Goal: Task Accomplishment & Management: Use online tool/utility

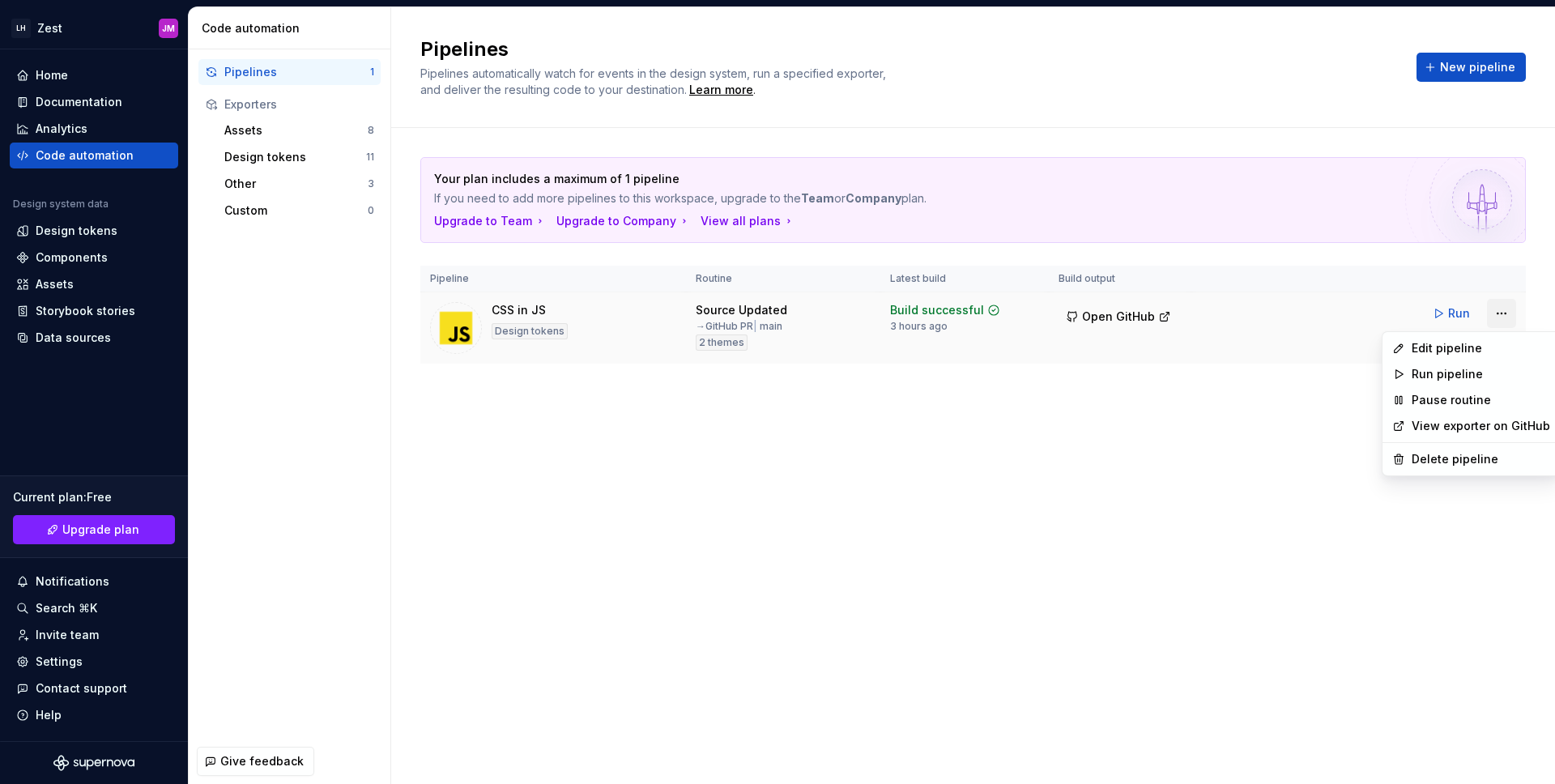
click at [1497, 314] on html "LH Zest JM Home Documentation Analytics Code automation Design system data Desi…" at bounding box center [778, 392] width 1555 height 784
click at [1460, 350] on div "Edit pipeline" at bounding box center [1481, 348] width 139 height 17
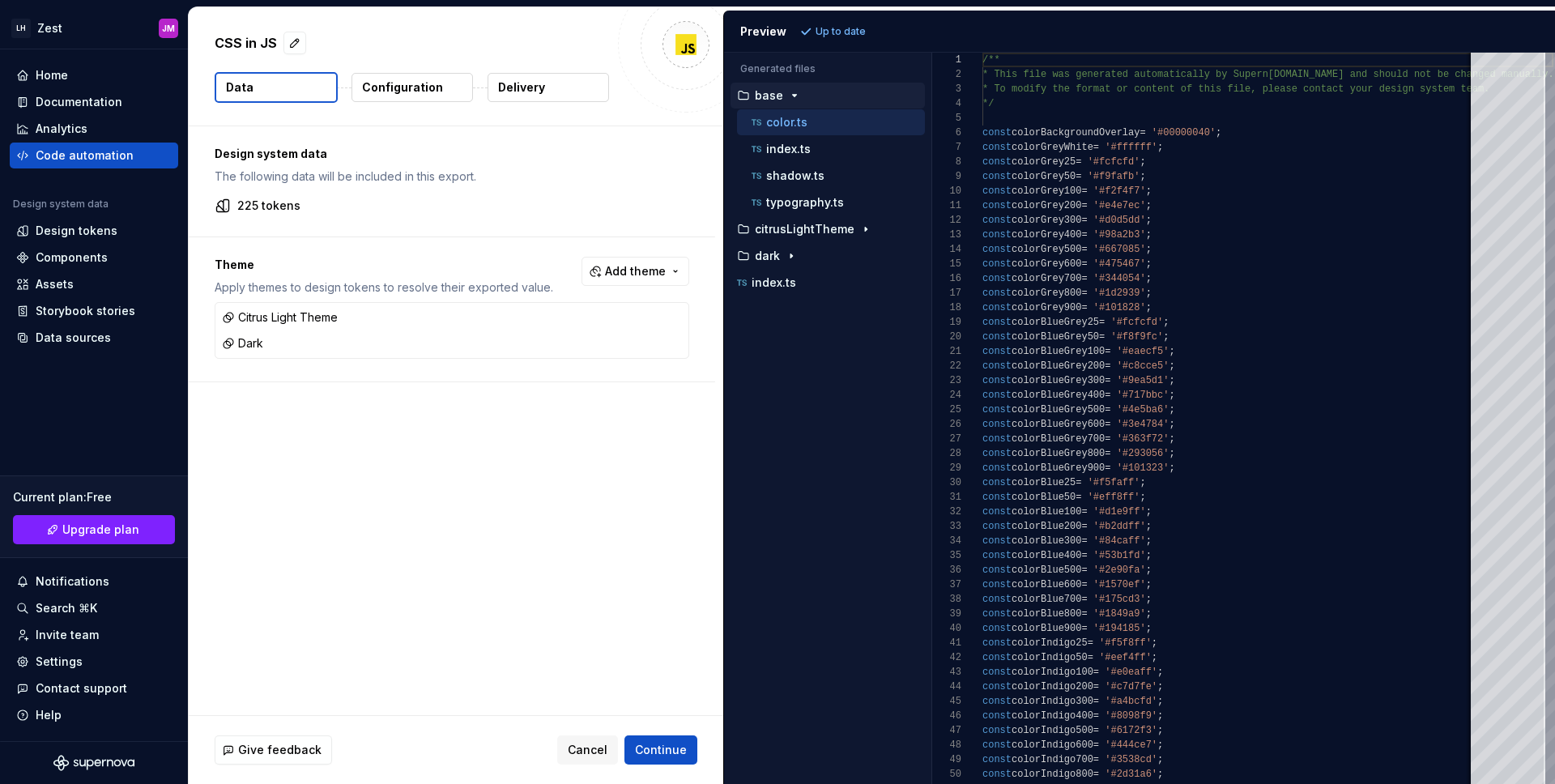
click at [408, 87] on p "Configuration" at bounding box center [403, 87] width 81 height 17
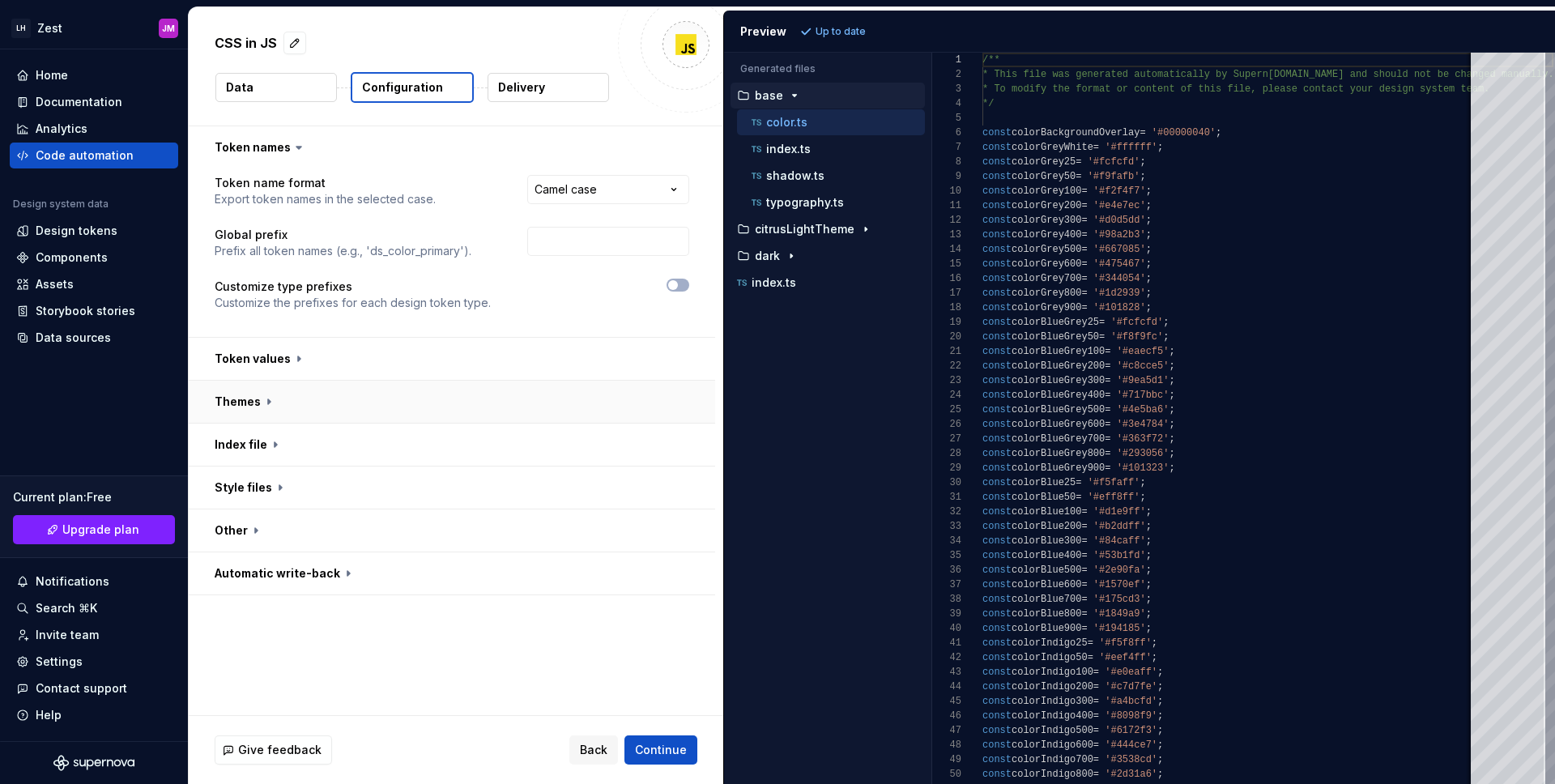
click at [258, 399] on button "button" at bounding box center [452, 401] width 527 height 42
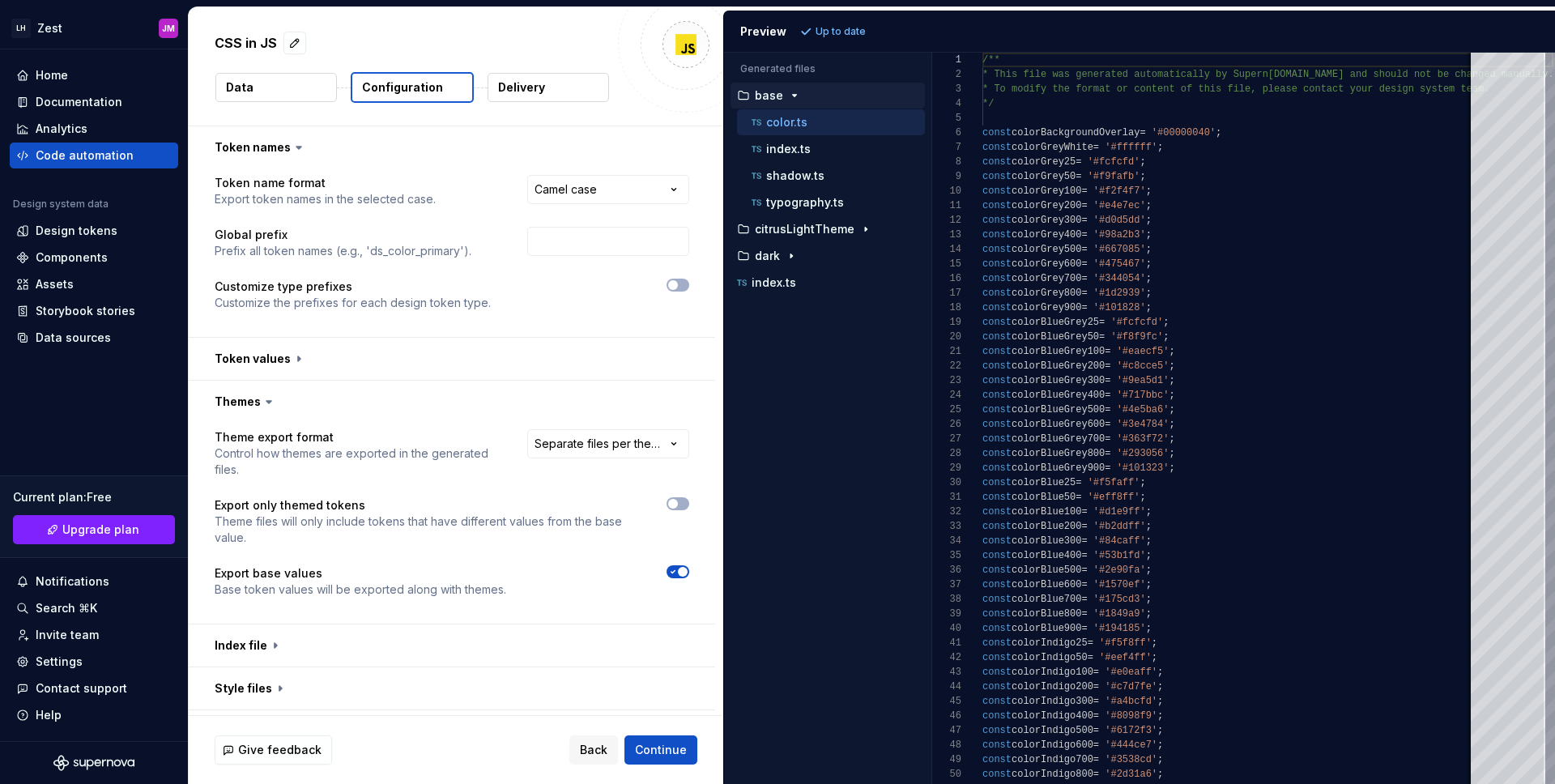
click at [261, 399] on icon at bounding box center [269, 402] width 17 height 17
click at [263, 645] on button "button" at bounding box center [452, 645] width 527 height 42
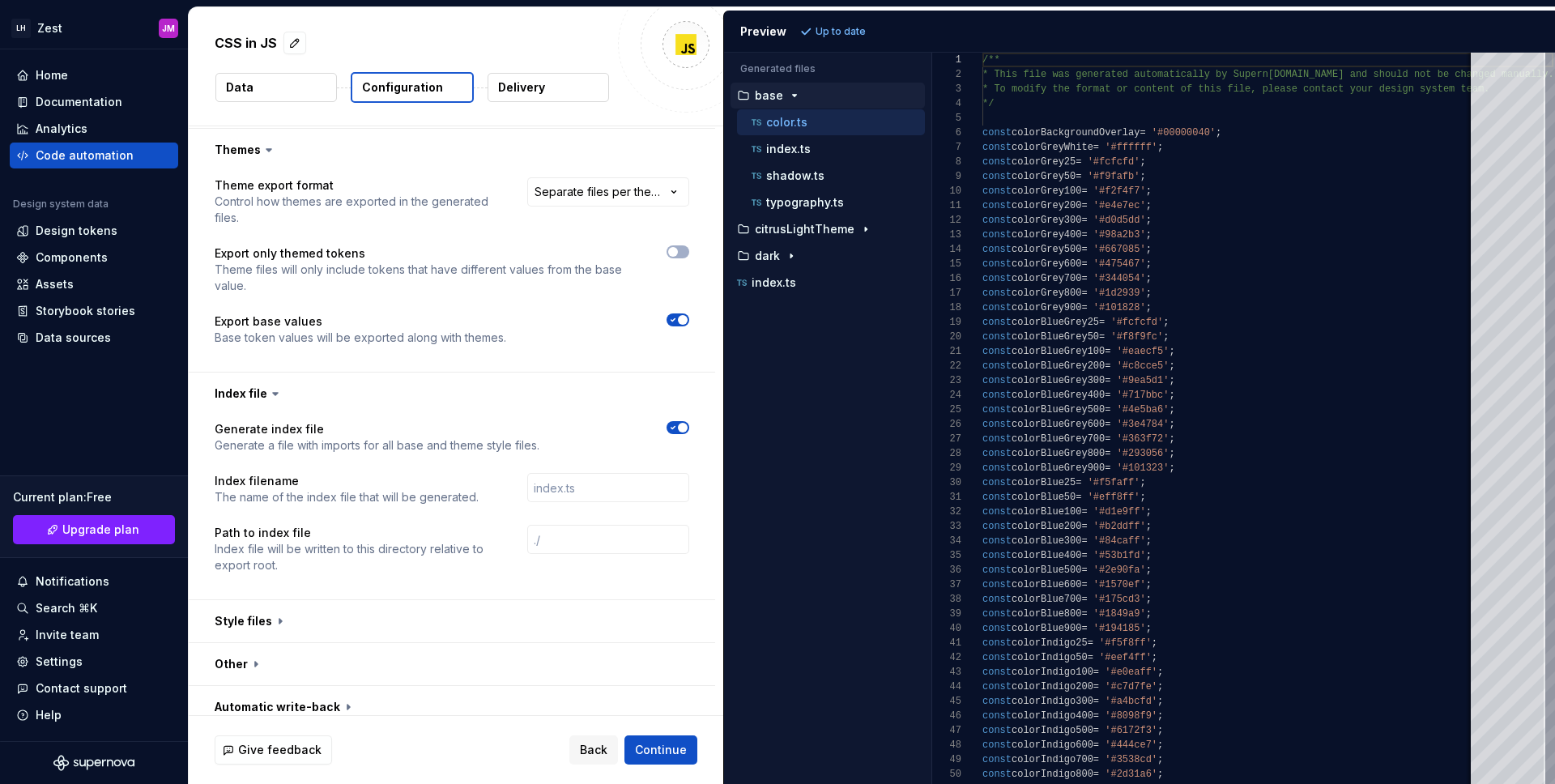
scroll to position [266, 0]
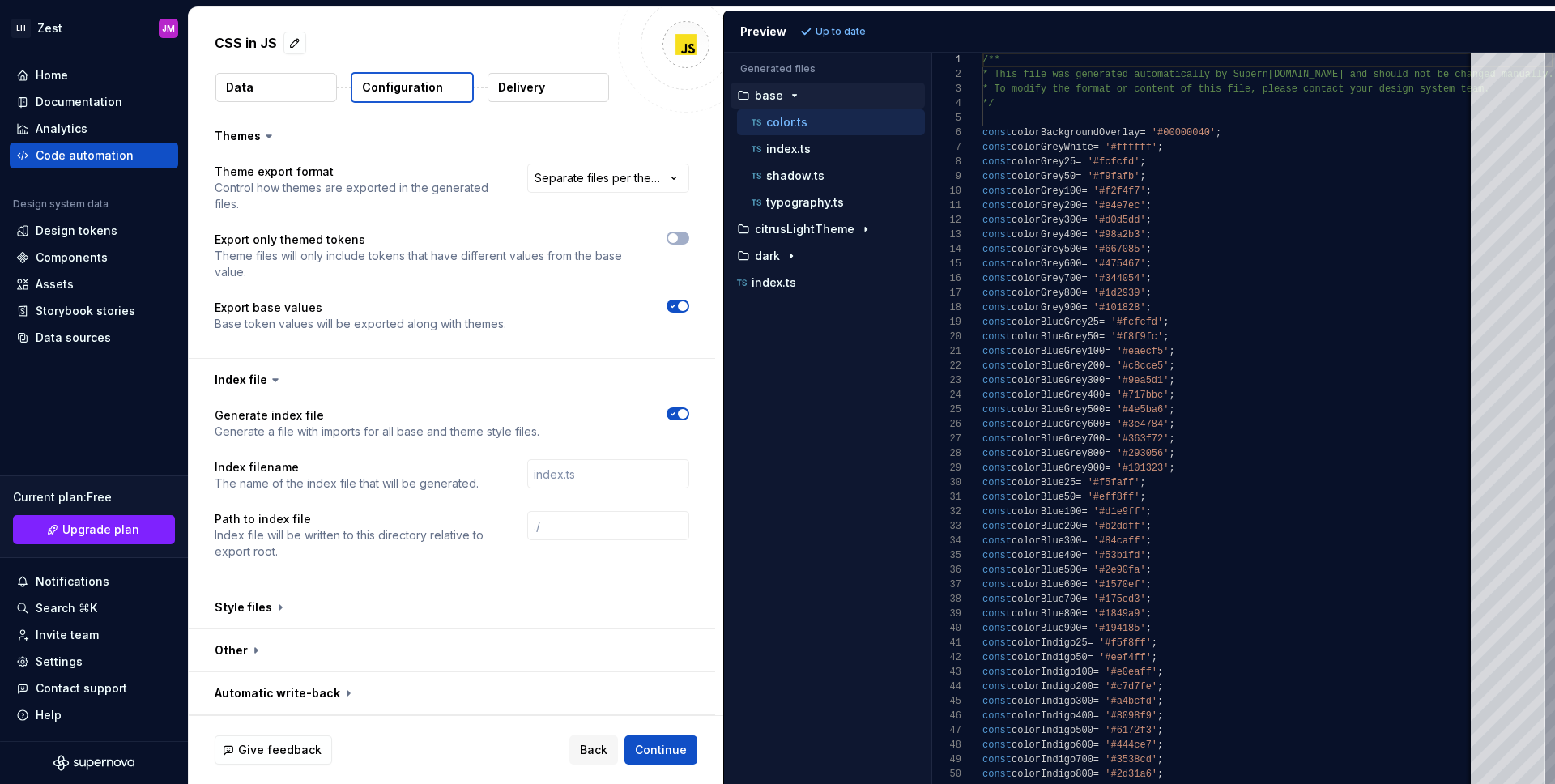
click at [526, 87] on p "Delivery" at bounding box center [521, 87] width 47 height 17
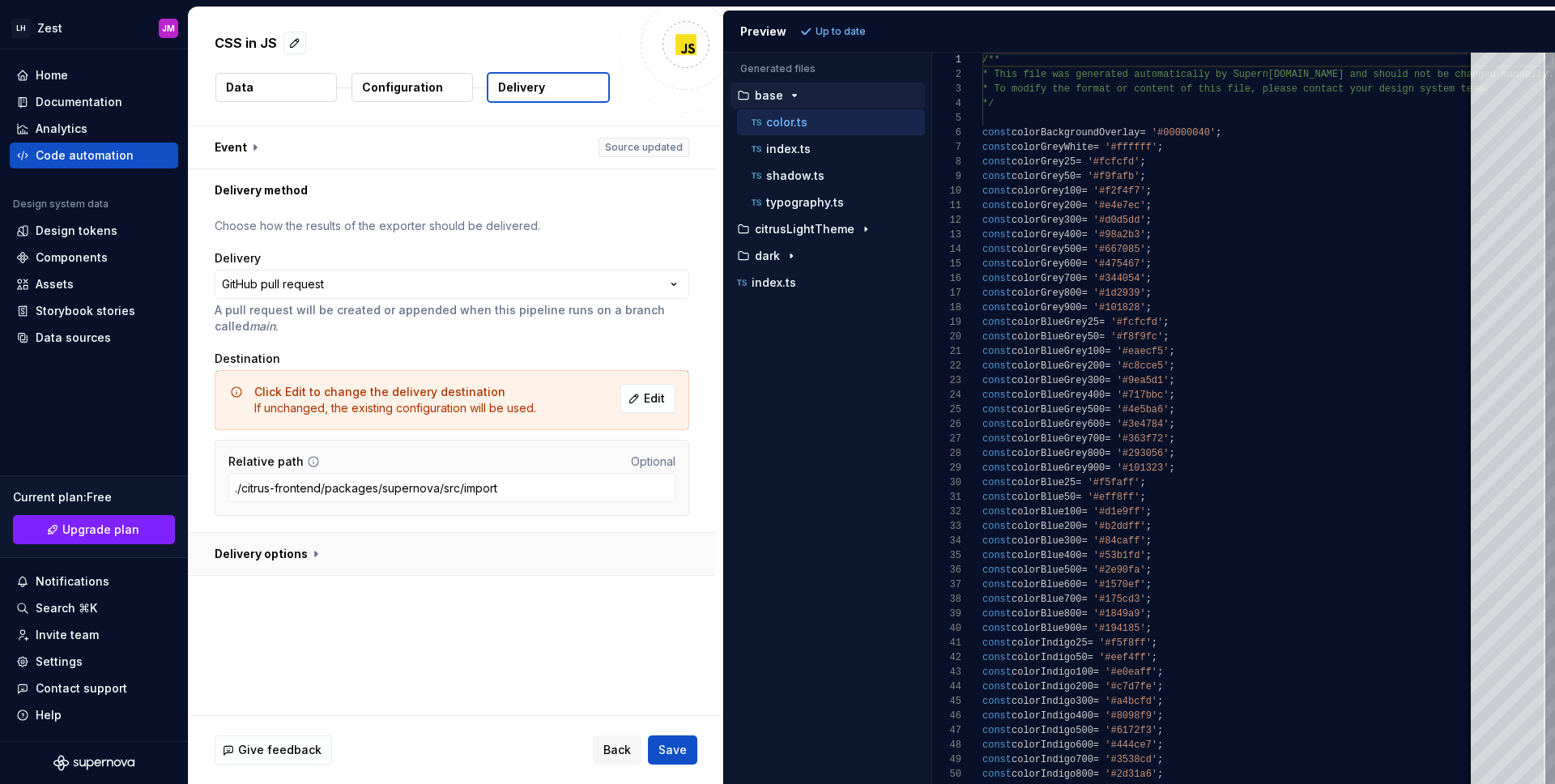
click at [283, 565] on button "button" at bounding box center [452, 554] width 527 height 42
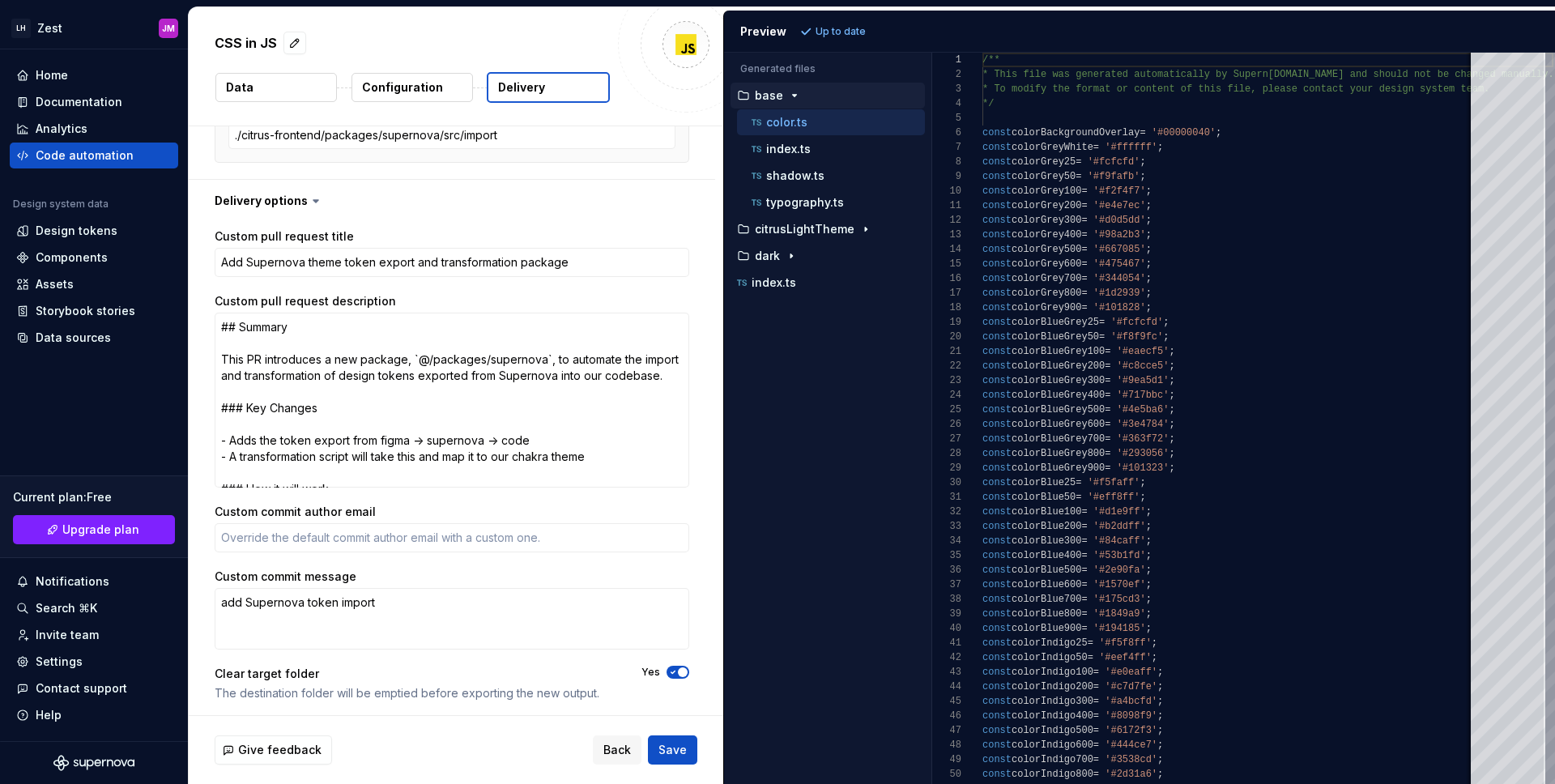
scroll to position [357, 0]
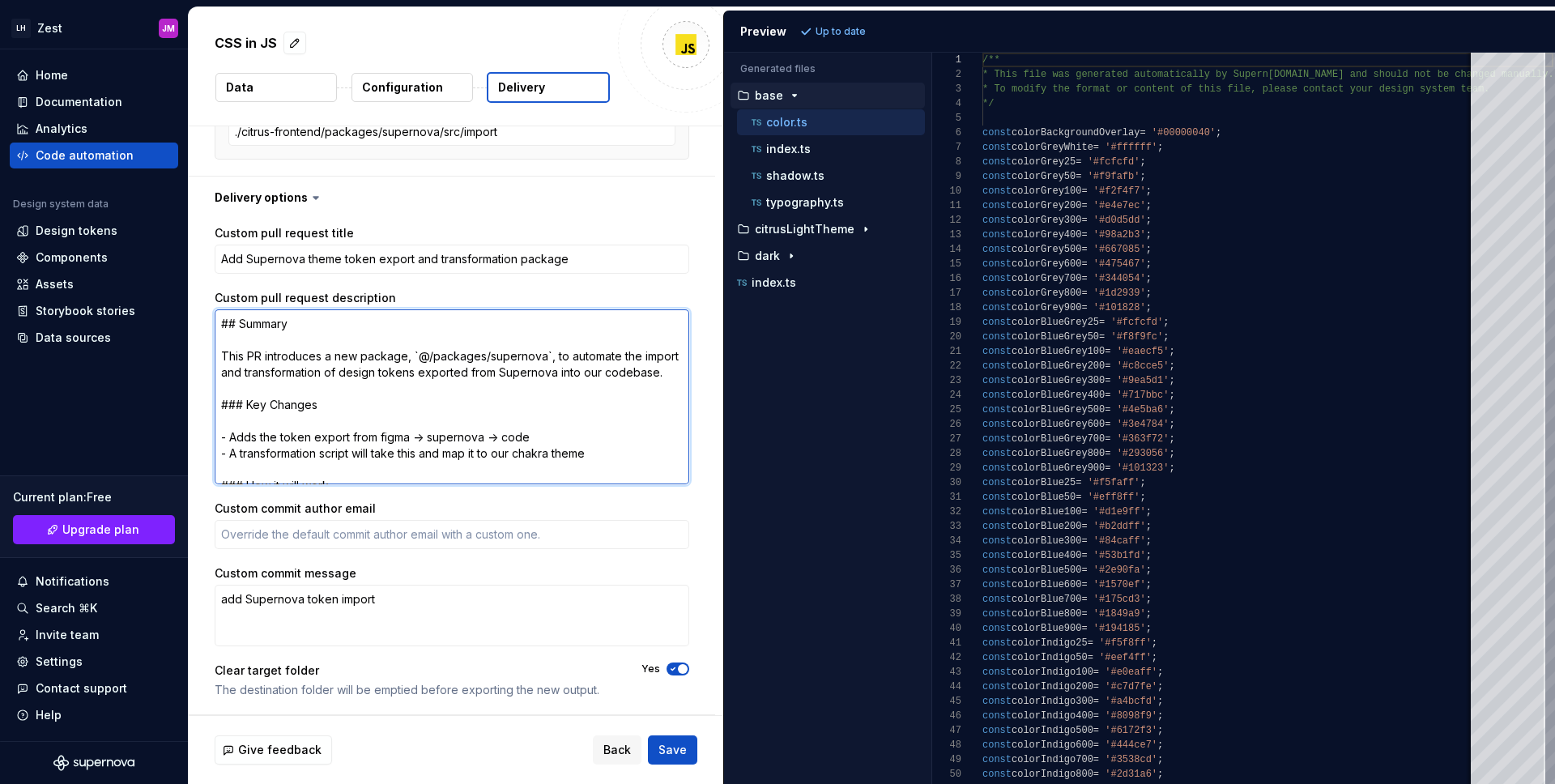
click at [417, 375] on textarea "## Summary This PR introduces a new package, `@/packages/supernova`, to automat…" at bounding box center [451, 397] width 475 height 175
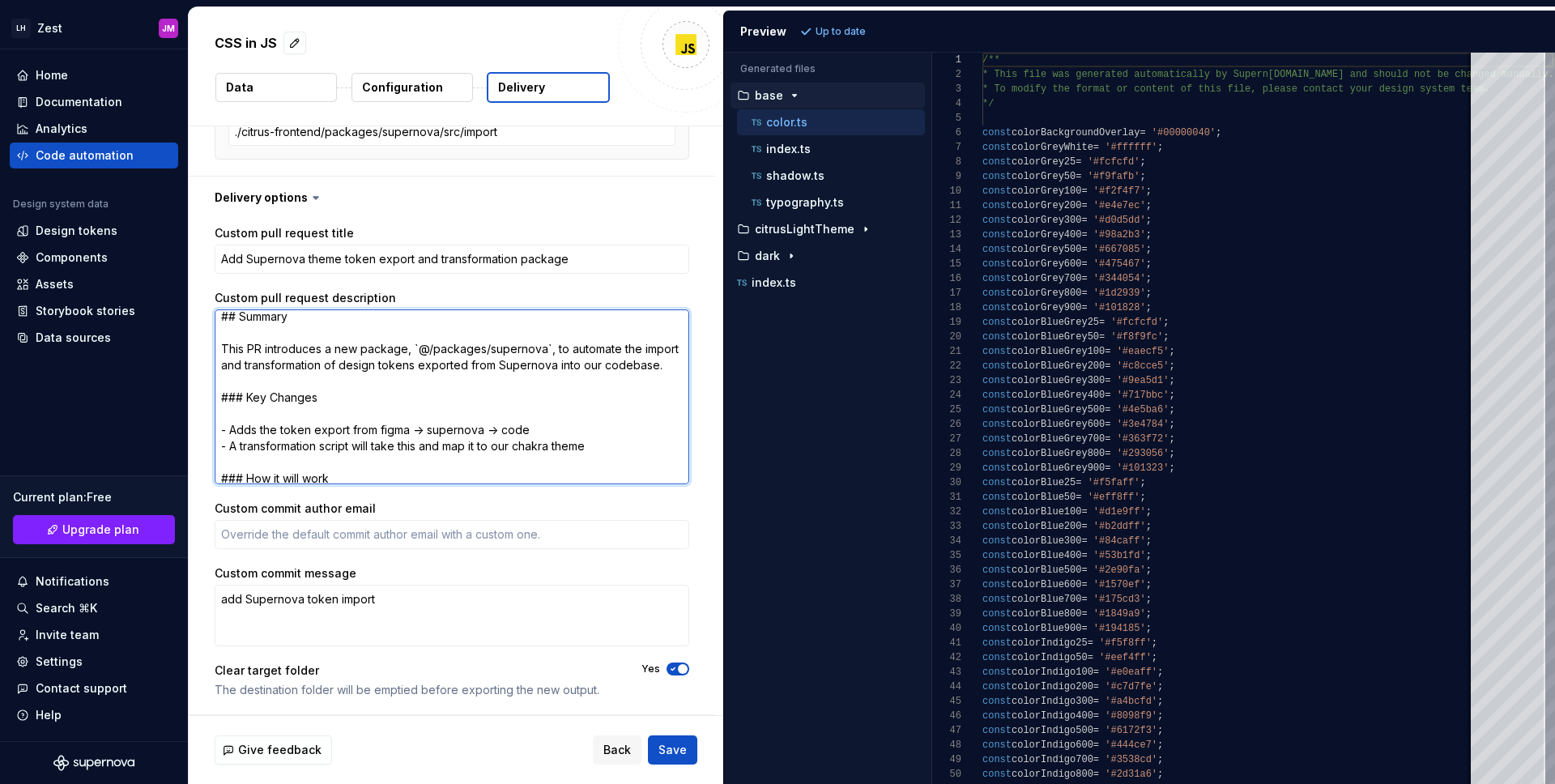
scroll to position [7, 0]
click at [437, 394] on textarea "## Summary This PR introduces a new package, `@/packages/supernova`, to automat…" at bounding box center [451, 397] width 475 height 175
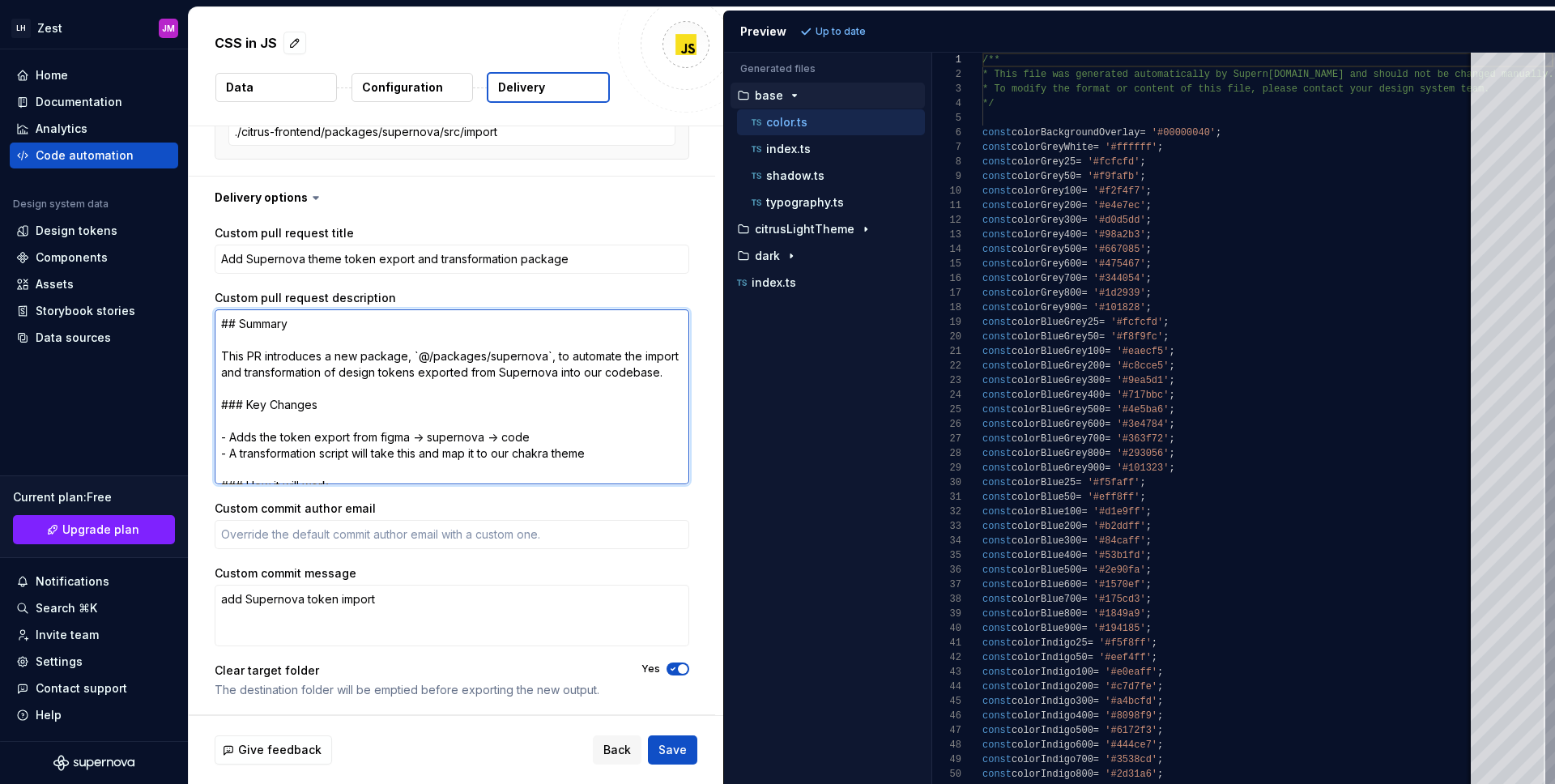
click at [380, 375] on textarea "## Summary This PR introduces a new package, `@/packages/supernova`, to automat…" at bounding box center [451, 397] width 475 height 175
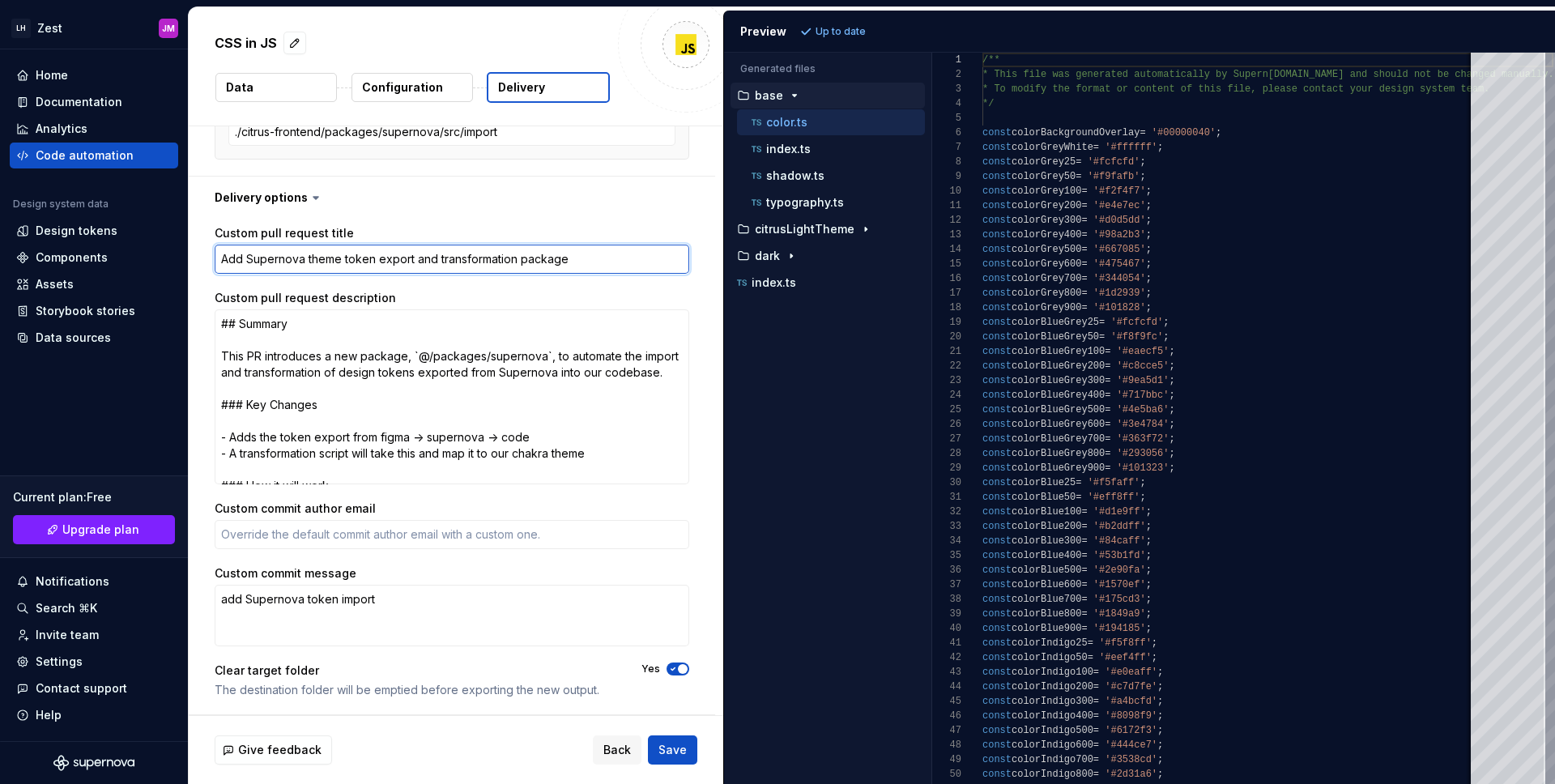
click at [384, 261] on textarea "Add Supernova theme token export and transformation package" at bounding box center [451, 258] width 475 height 29
click at [275, 256] on textarea "Add Supernova theme token export and transformation package" at bounding box center [451, 258] width 475 height 29
paste textarea "# chore(tokens): Update design tokens from Supernova"
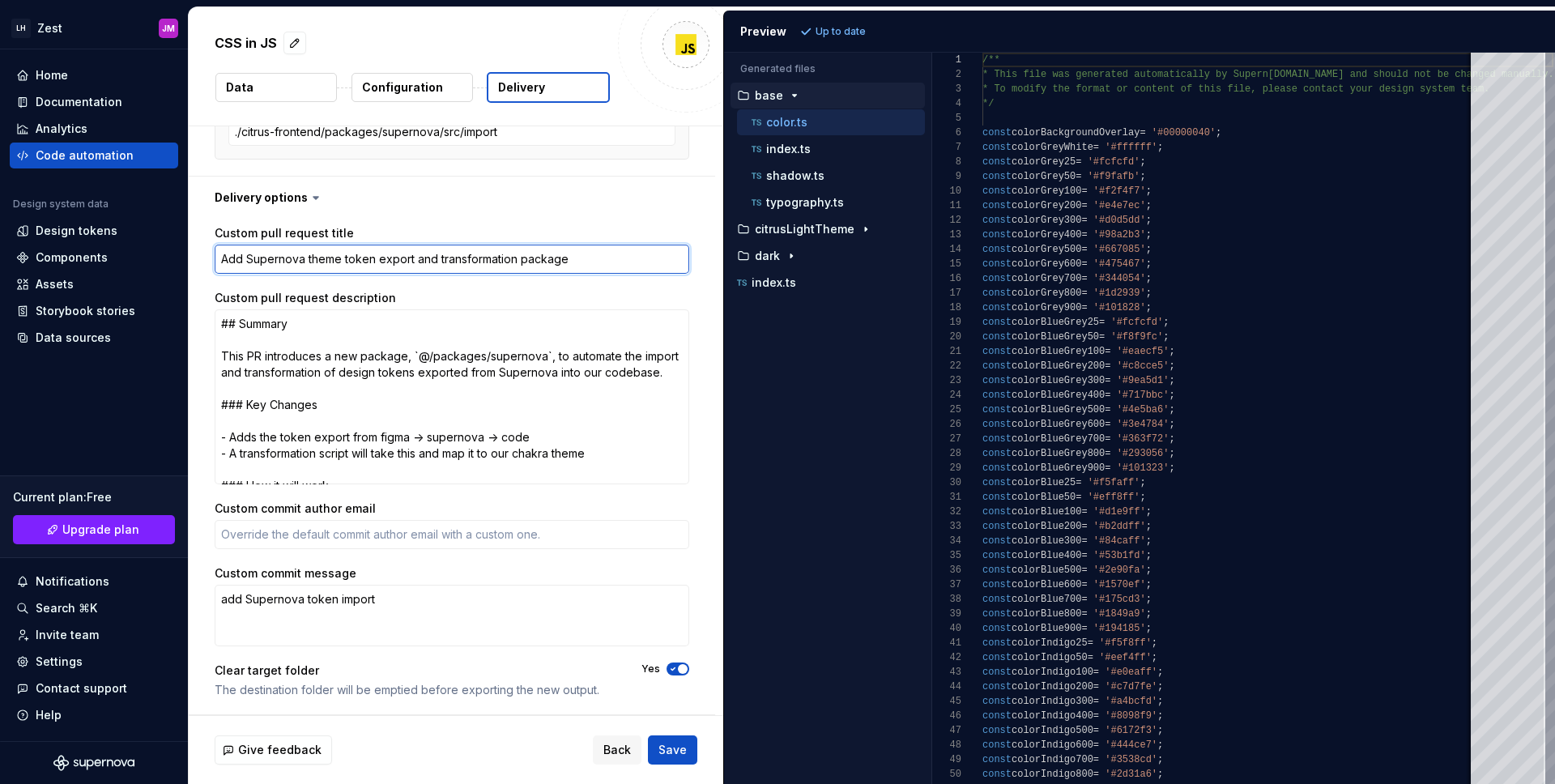
type textarea "*"
type textarea "# chore(tokens): Update design tokens from Supernova"
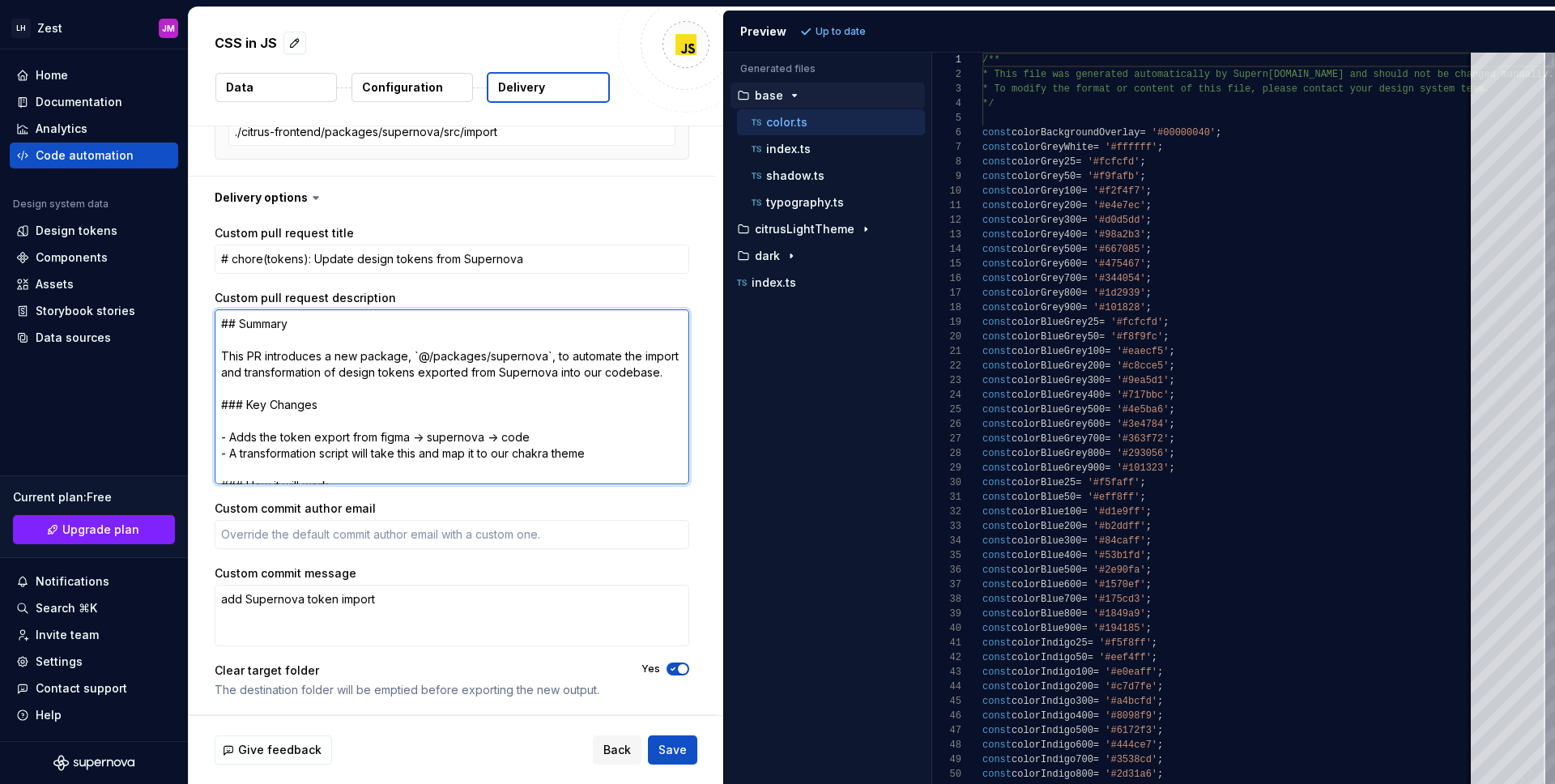
click at [300, 390] on textarea "## Summary This PR introduces a new package, `@/packages/supernova`, to automat…" at bounding box center [451, 397] width 475 height 175
paste textarea "loremips dolorsita consect ad eli seddoe tempor, incididuntut labo etd Magna al…"
type textarea "*"
type textarea "## Loremip Dolo SI ametcons adipiscin elitsed do eiu tempor incidi, utlaboreetd…"
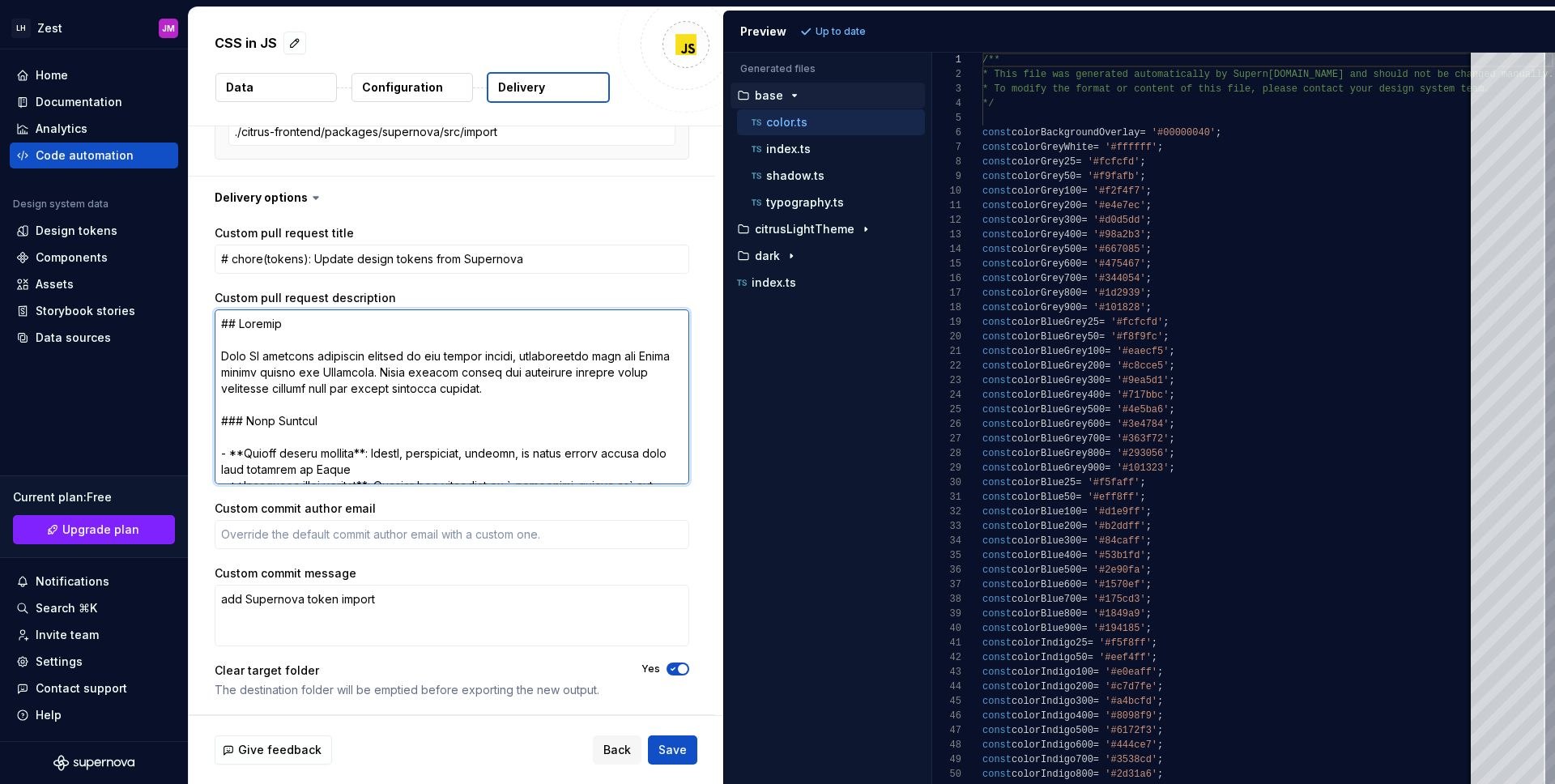
click at [251, 372] on textarea "Custom pull request description" at bounding box center [451, 397] width 475 height 175
type textarea "*"
type textarea "## Loremip Dolo SI ametcons adipiscin elitsed do eiu tempor incidi, utlaboreetd…"
type textarea "*"
type textarea "## Loremip Dolo SI ametcons adipiscin elitsed do eiu tempor incidi, utlaboreetd…"
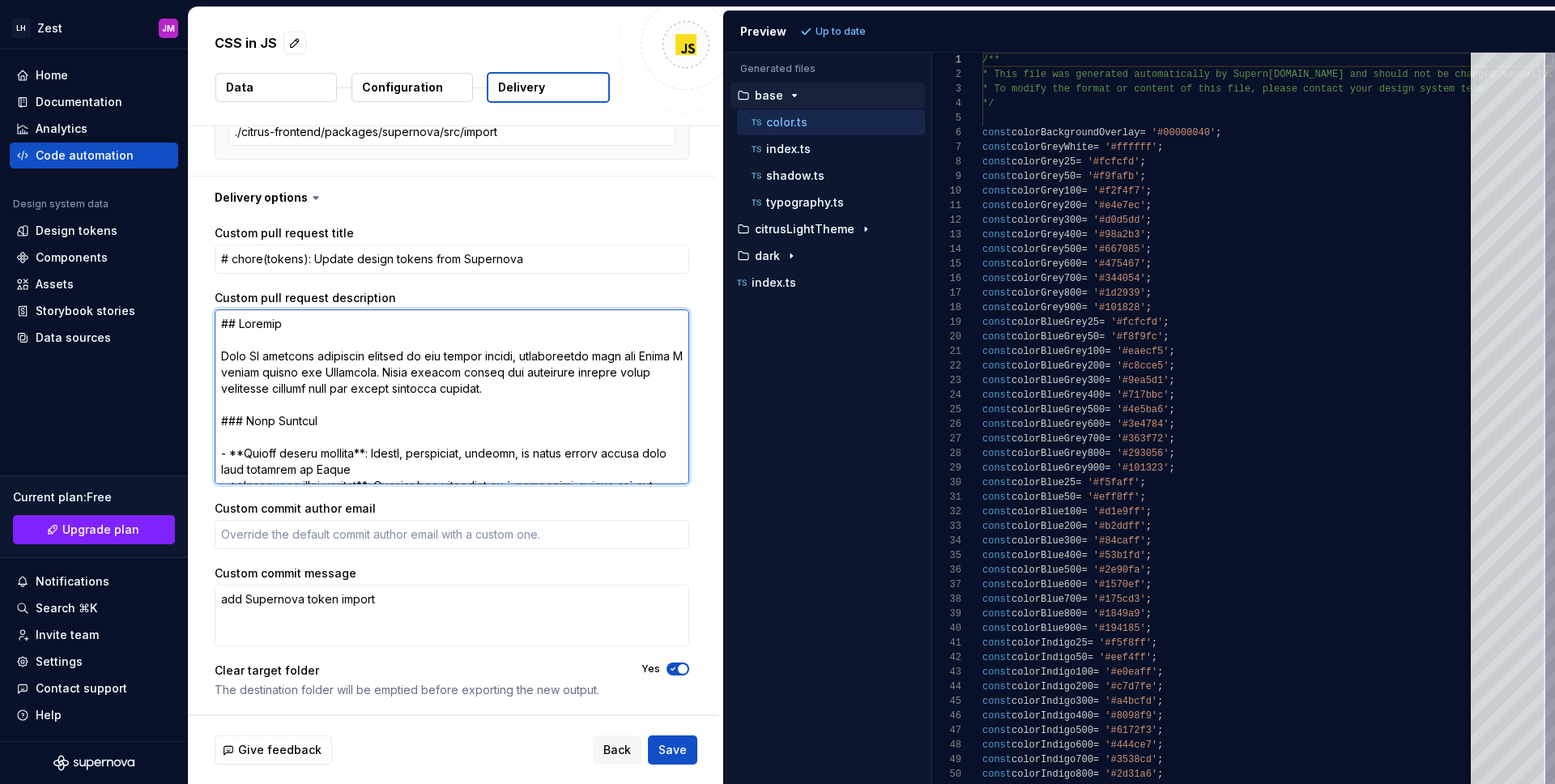
type textarea "*"
type textarea "## Loremip Dolo SI ametcons adipiscin elitsed do eiu tempor incidi, utlaboreetd…"
type textarea "*"
type textarea "## Loremip Dolo SI ametcons adipiscin elitsed do eiu tempor incidi, utlaboreetd…"
type textarea "*"
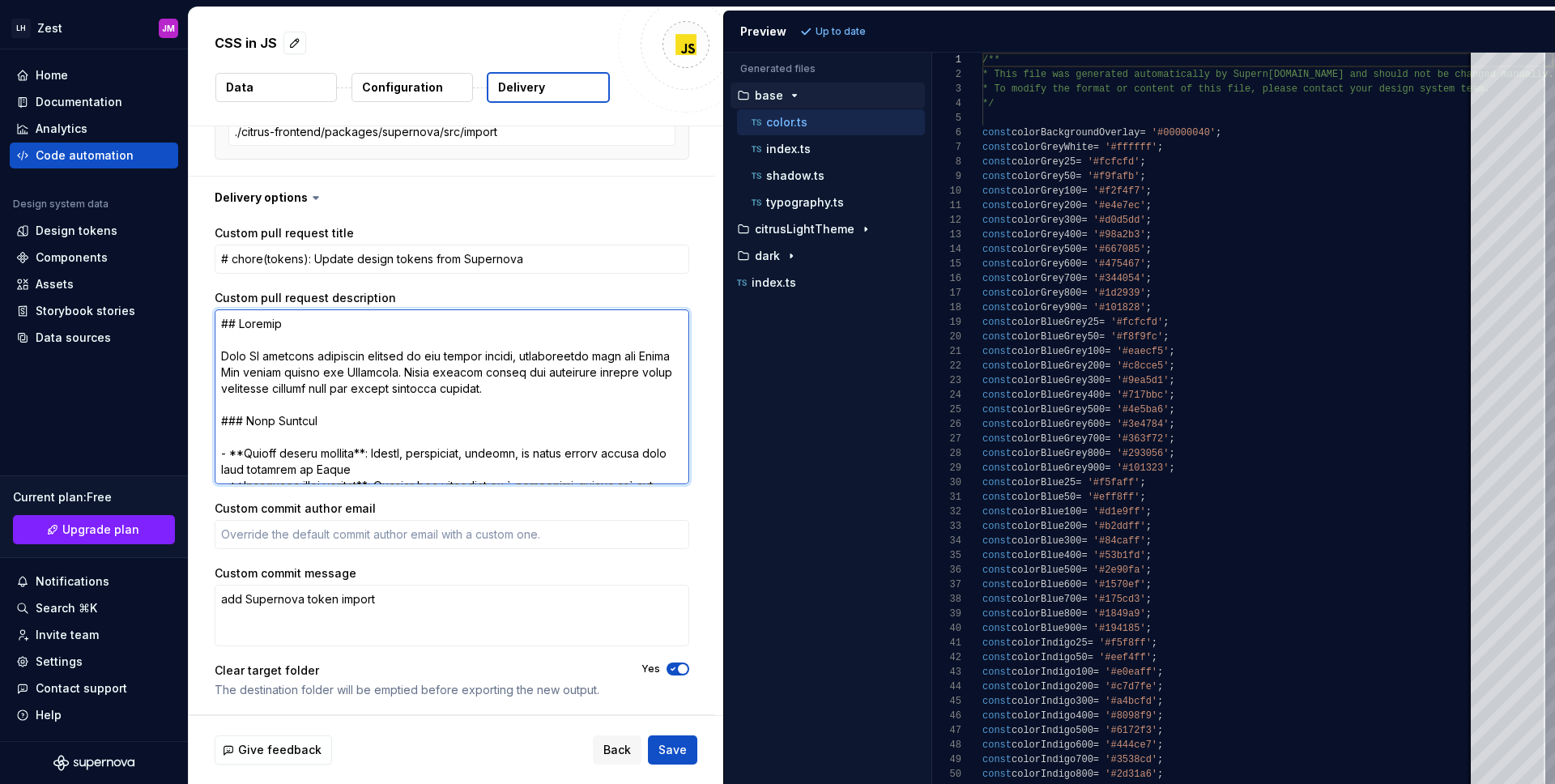
type textarea "## Loremip Dolo SI ametcons adipiscin elitsed do eiu tempor incidi, utlaboreetd…"
click at [316, 390] on textarea "Custom pull request description" at bounding box center [451, 397] width 475 height 175
type textarea "*"
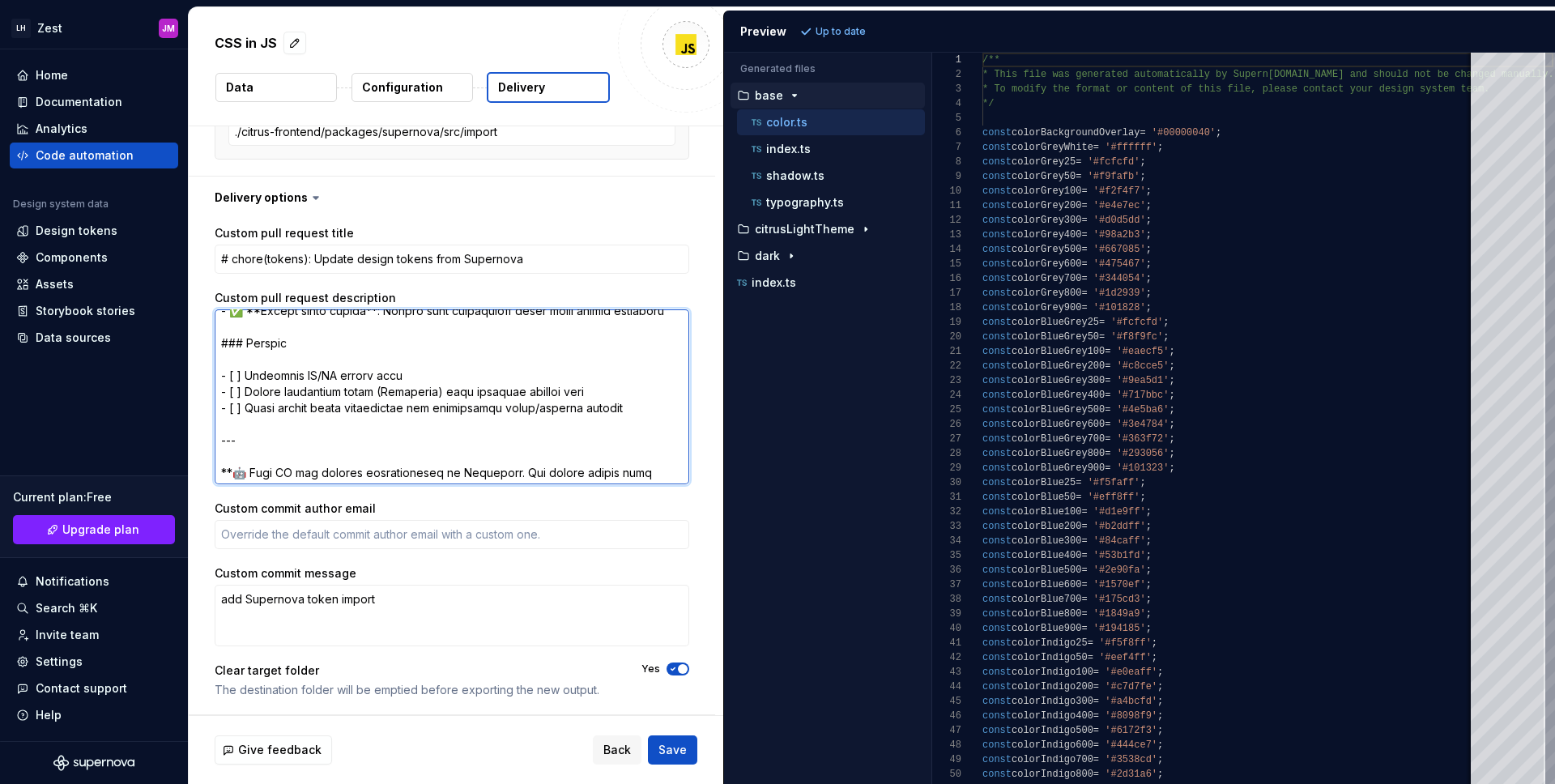
scroll to position [502, 0]
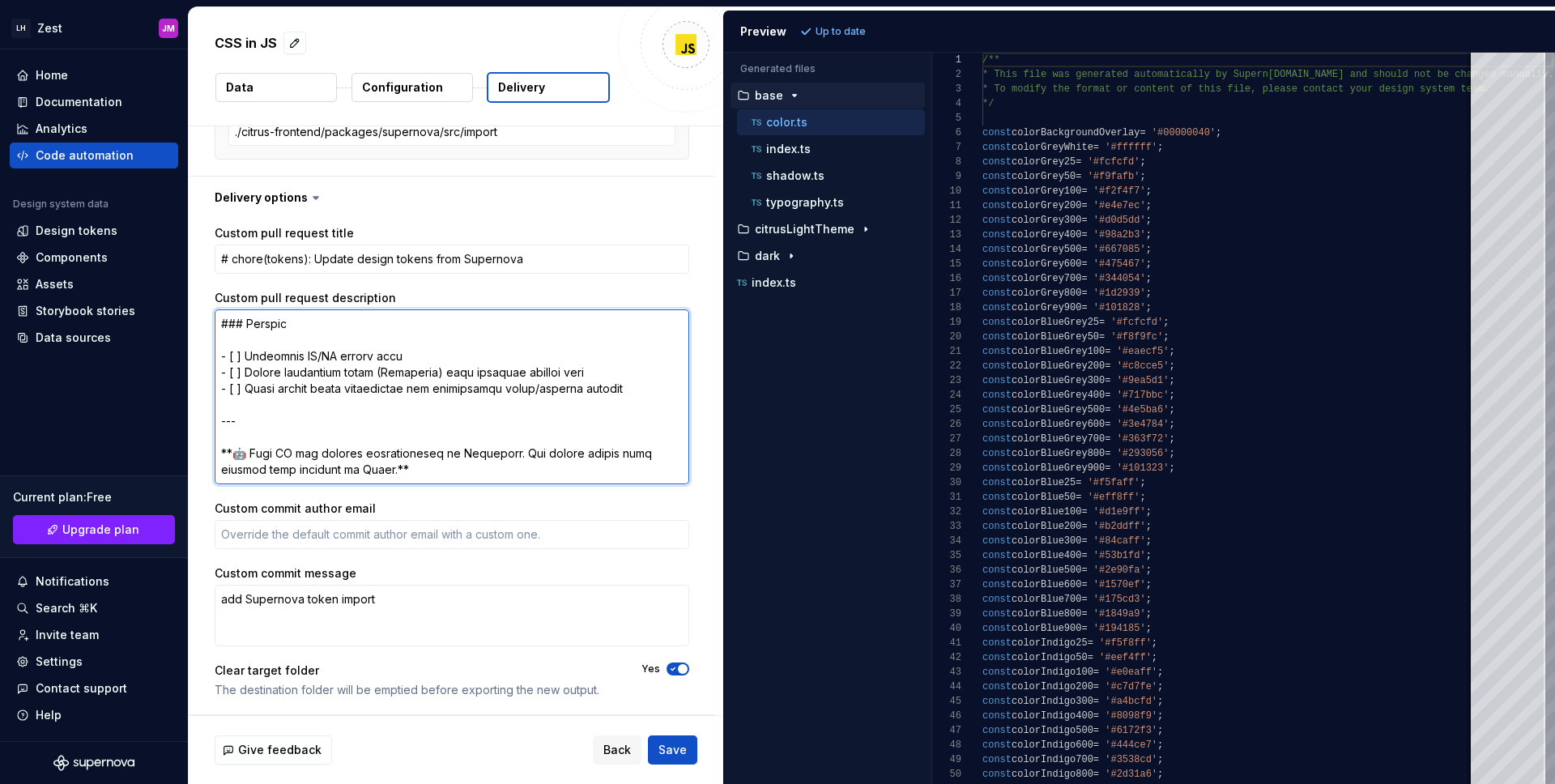
click at [420, 448] on textarea "Custom pull request description" at bounding box center [451, 397] width 475 height 175
type textarea "## Loremip Dolo SI ametcons adipiscin elitsed do eiu tempor incidi, utlaboreetd…"
click at [210, 541] on div "Custom pull request title # chore(tokens): Update design tokens from Supernova …" at bounding box center [452, 466] width 527 height 495
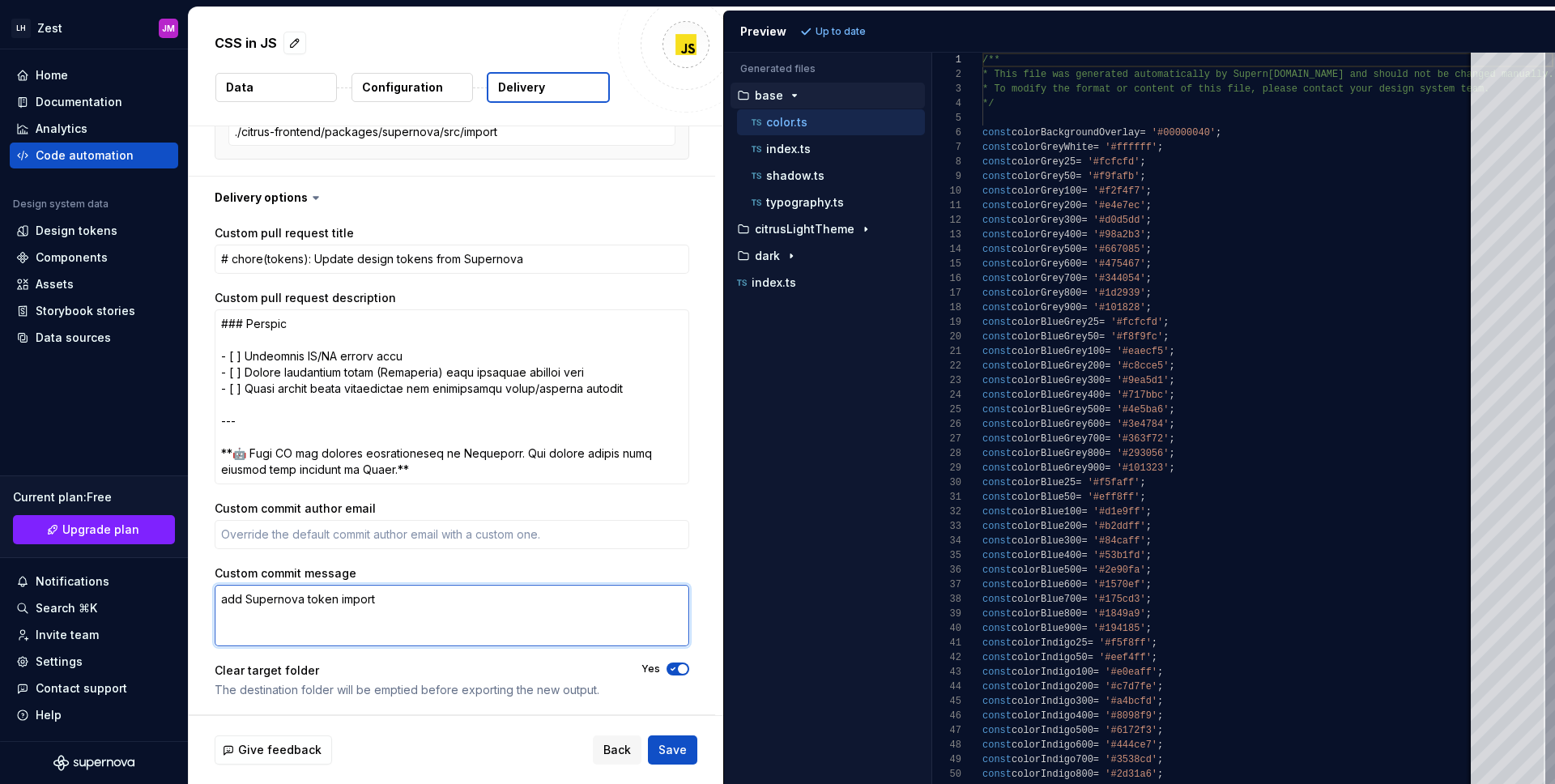
click at [405, 612] on textarea "add Supernova token import" at bounding box center [451, 615] width 475 height 62
click at [413, 607] on textarea "add Supernova token import" at bounding box center [451, 615] width 475 height 62
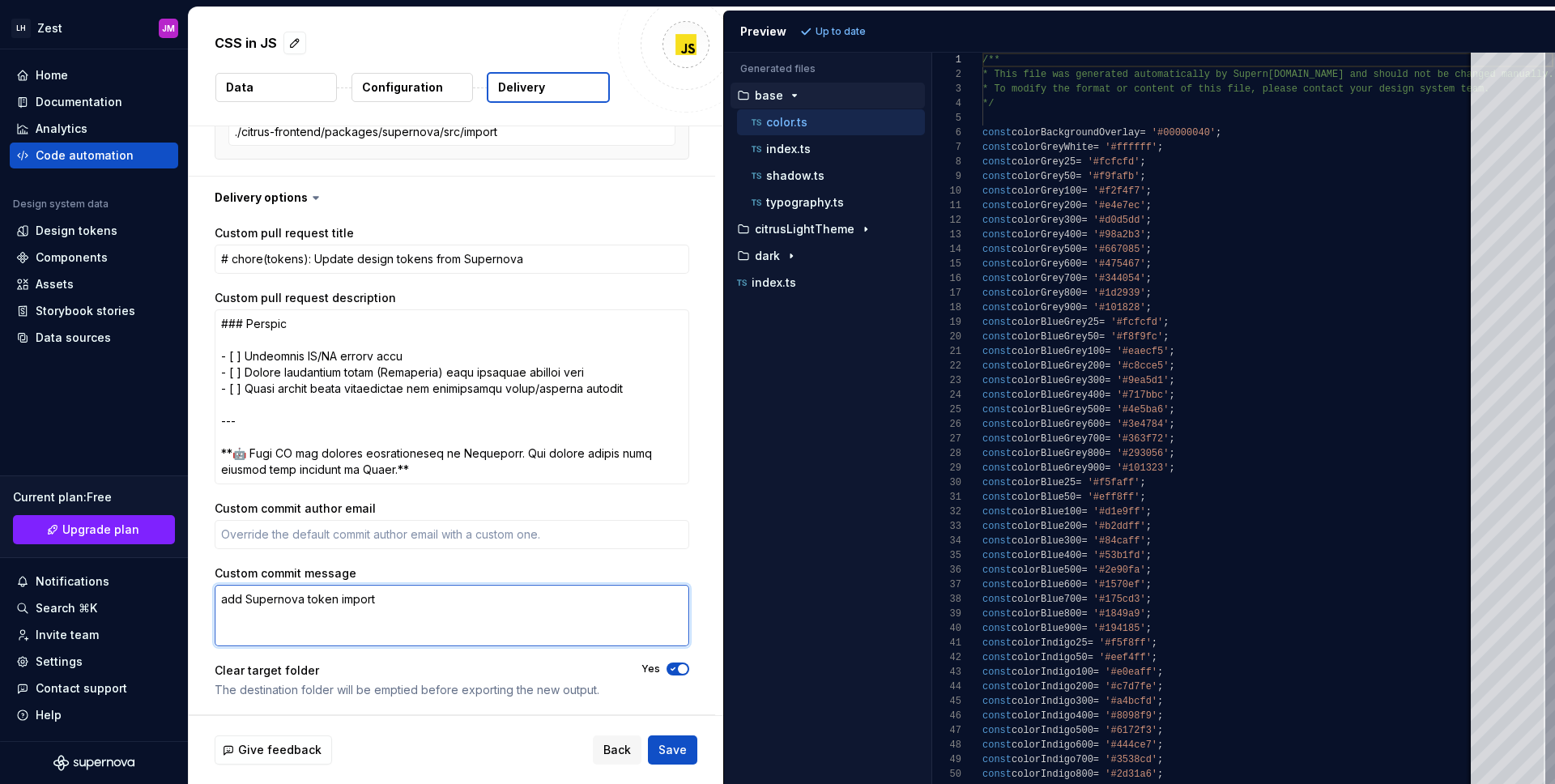
click at [349, 622] on textarea "add Supernova token import" at bounding box center [451, 615] width 475 height 62
click at [349, 623] on textarea "add Supernova token import" at bounding box center [451, 615] width 475 height 62
paste textarea "design(tokens): Update design tokens from Supernova"
type textarea "*"
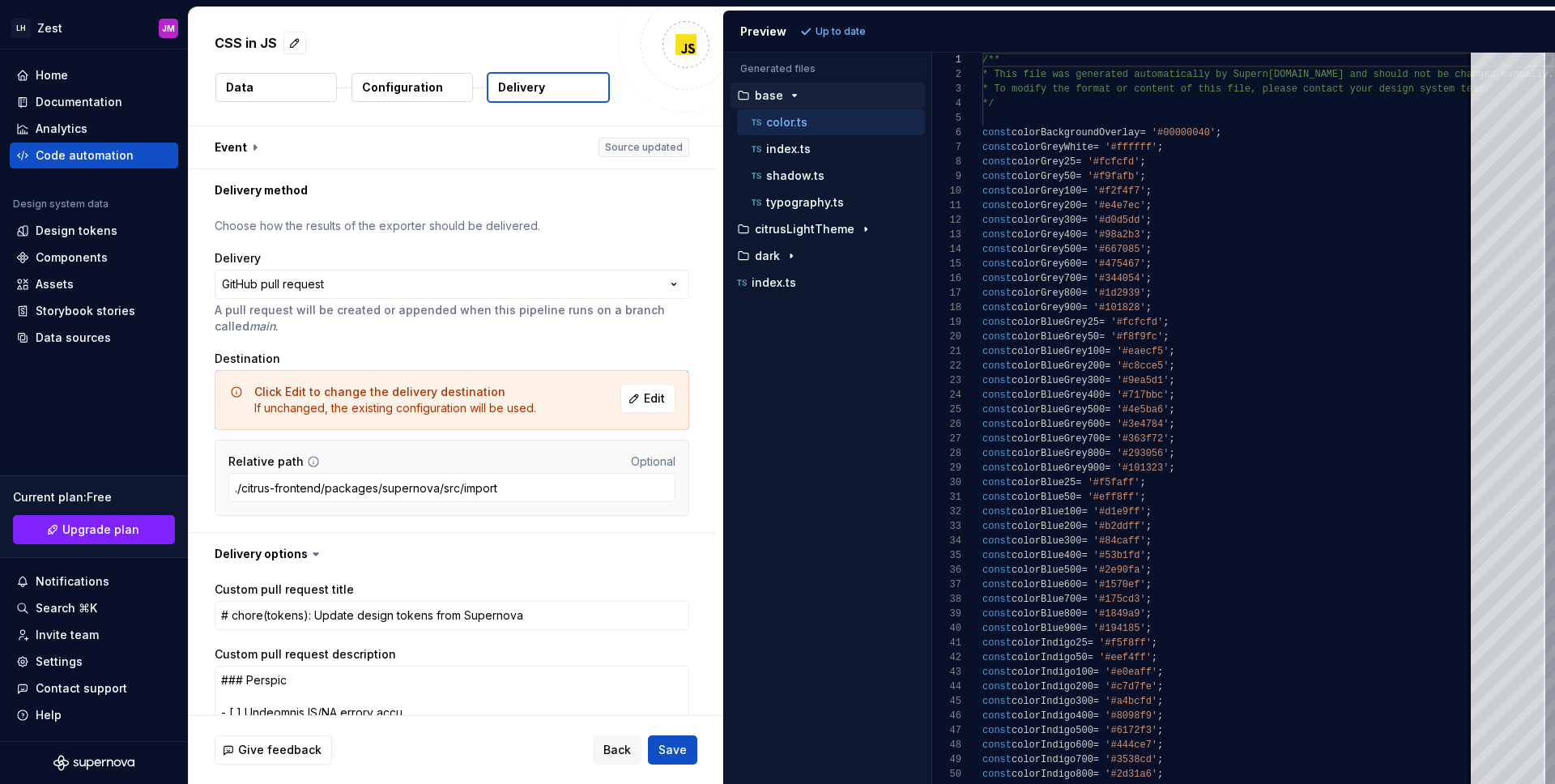
scroll to position [338, 0]
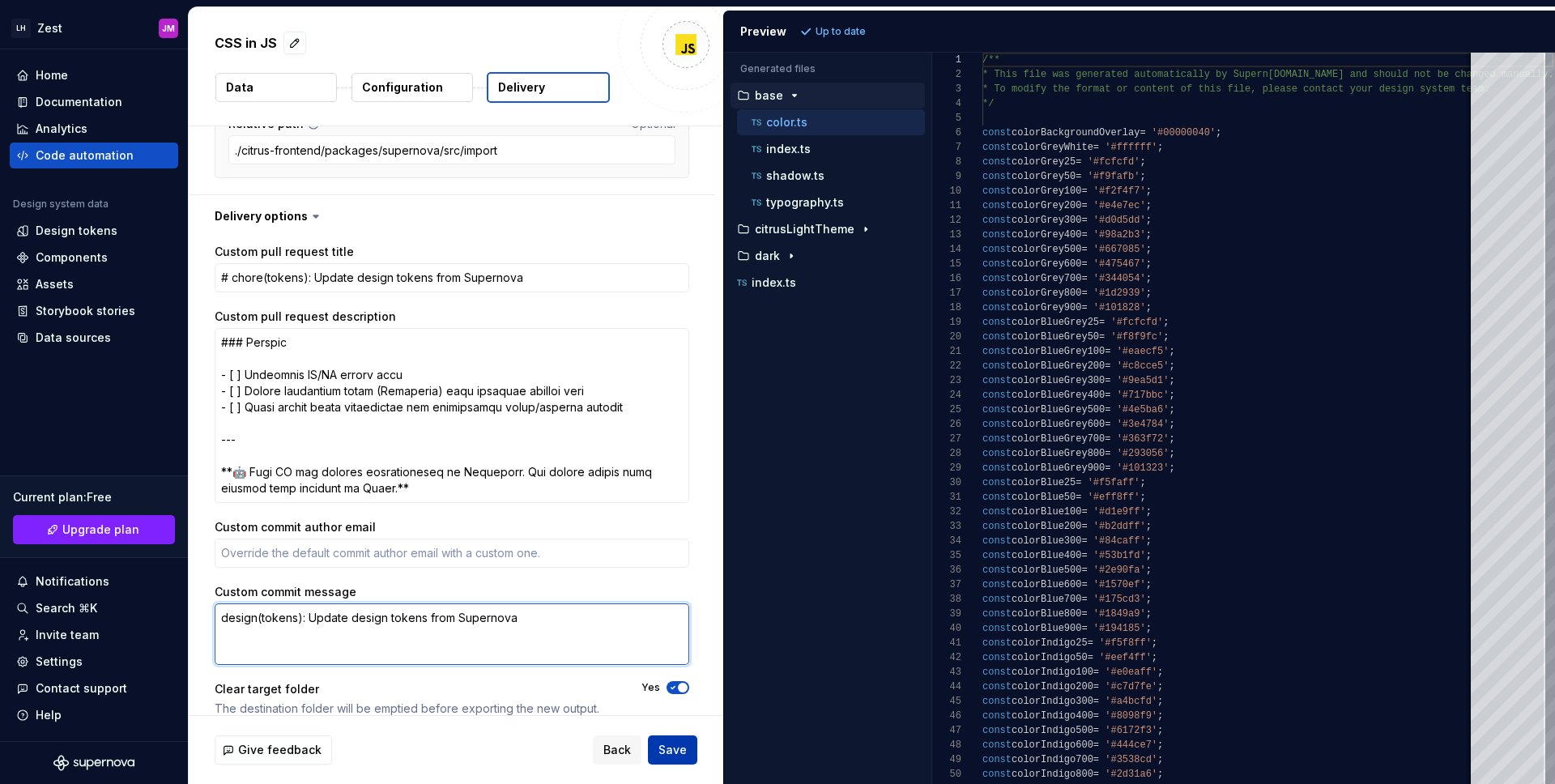
type textarea "design(tokens): Update design tokens from Supernova"
click at [677, 749] on span "Save" at bounding box center [673, 750] width 28 height 17
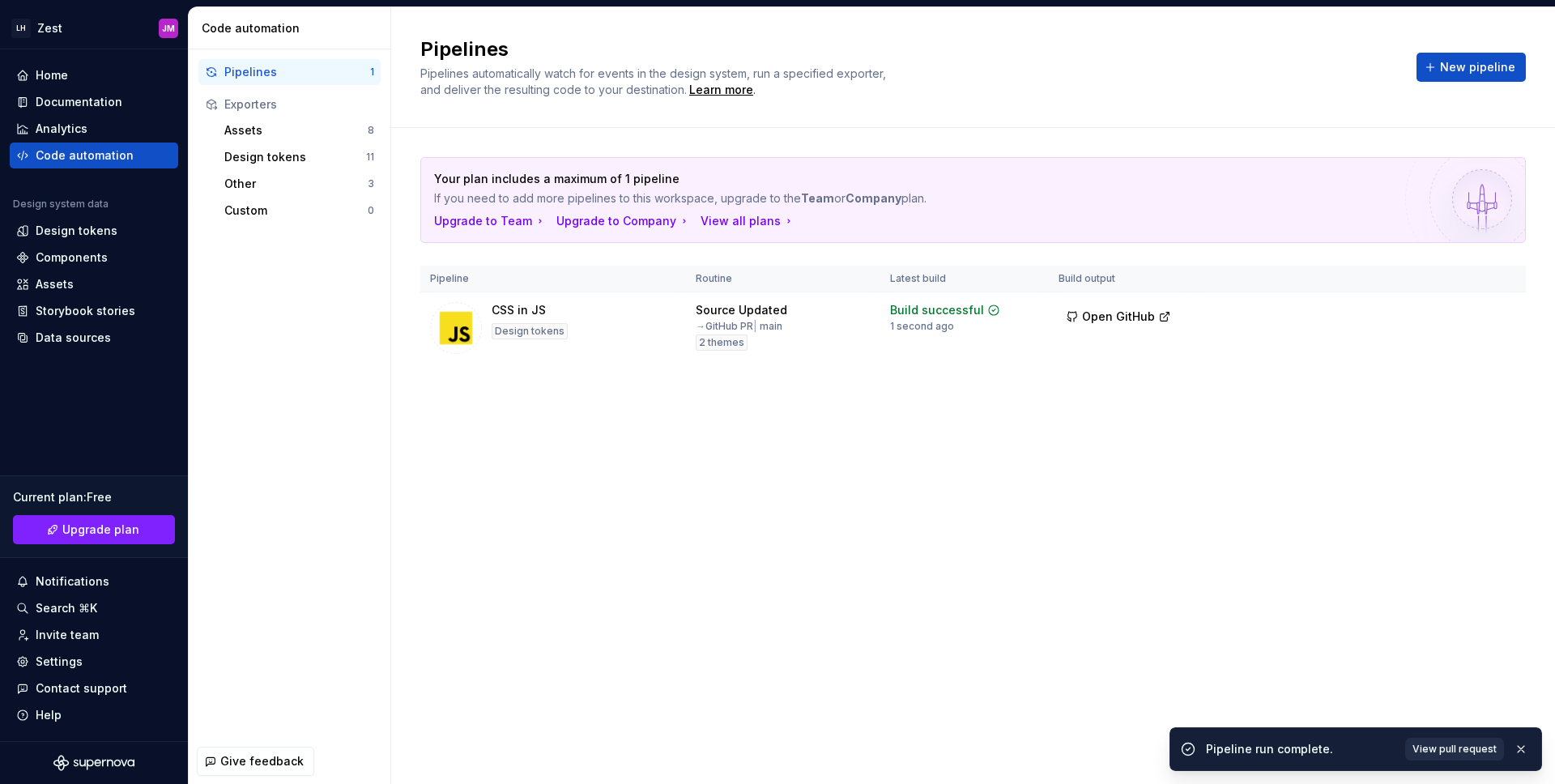
click at [1448, 749] on span "View pull request" at bounding box center [1454, 749] width 84 height 13
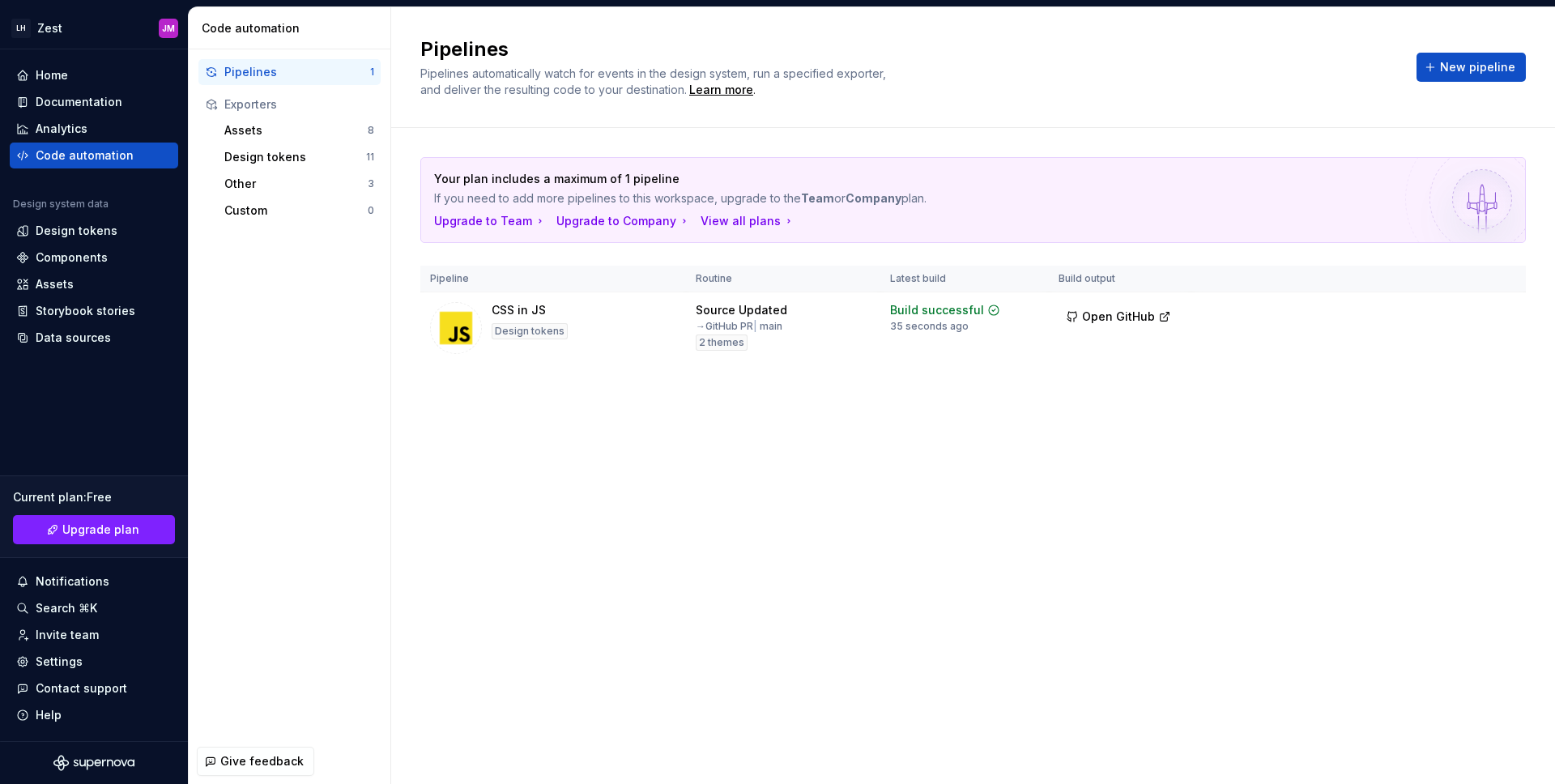
click at [774, 394] on div "Your plan includes a maximum of 1 pipeline If you need to add more pipelines to…" at bounding box center [972, 276] width 1105 height 297
click at [825, 399] on div "Your plan includes a maximum of 1 pipeline If you need to add more pipelines to…" at bounding box center [972, 276] width 1105 height 297
click at [702, 432] on div "Pipelines Pipelines automatically watch for events in the design system, run a …" at bounding box center [973, 395] width 1164 height 777
click at [750, 483] on div "Pipelines Pipelines automatically watch for events in the design system, run a …" at bounding box center [973, 395] width 1164 height 777
click at [669, 473] on div "Pipelines Pipelines automatically watch for events in the design system, run a …" at bounding box center [973, 395] width 1164 height 777
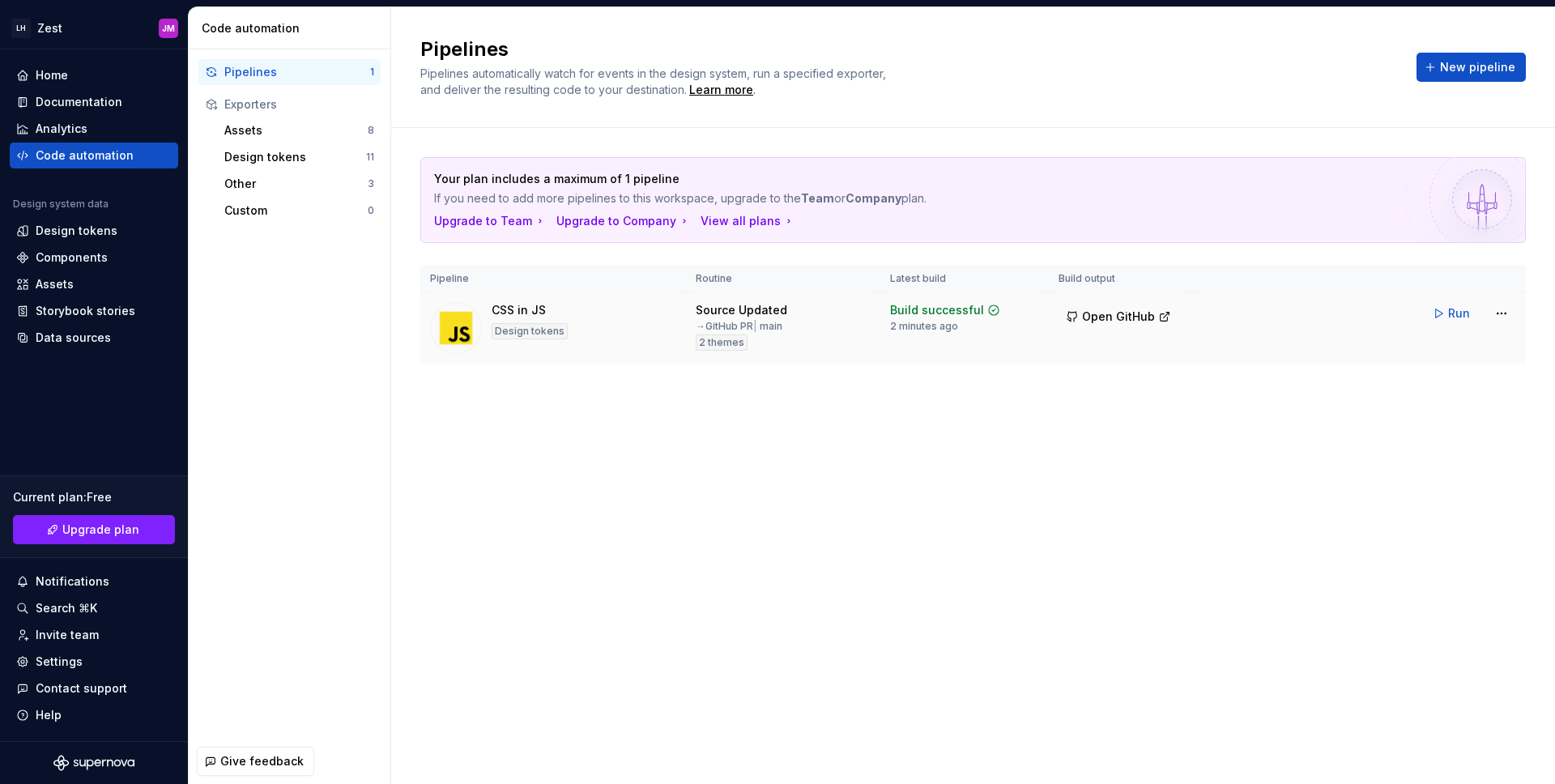
click at [837, 313] on div "Source Updated → GitHub PR | main 2 themes" at bounding box center [783, 326] width 175 height 49
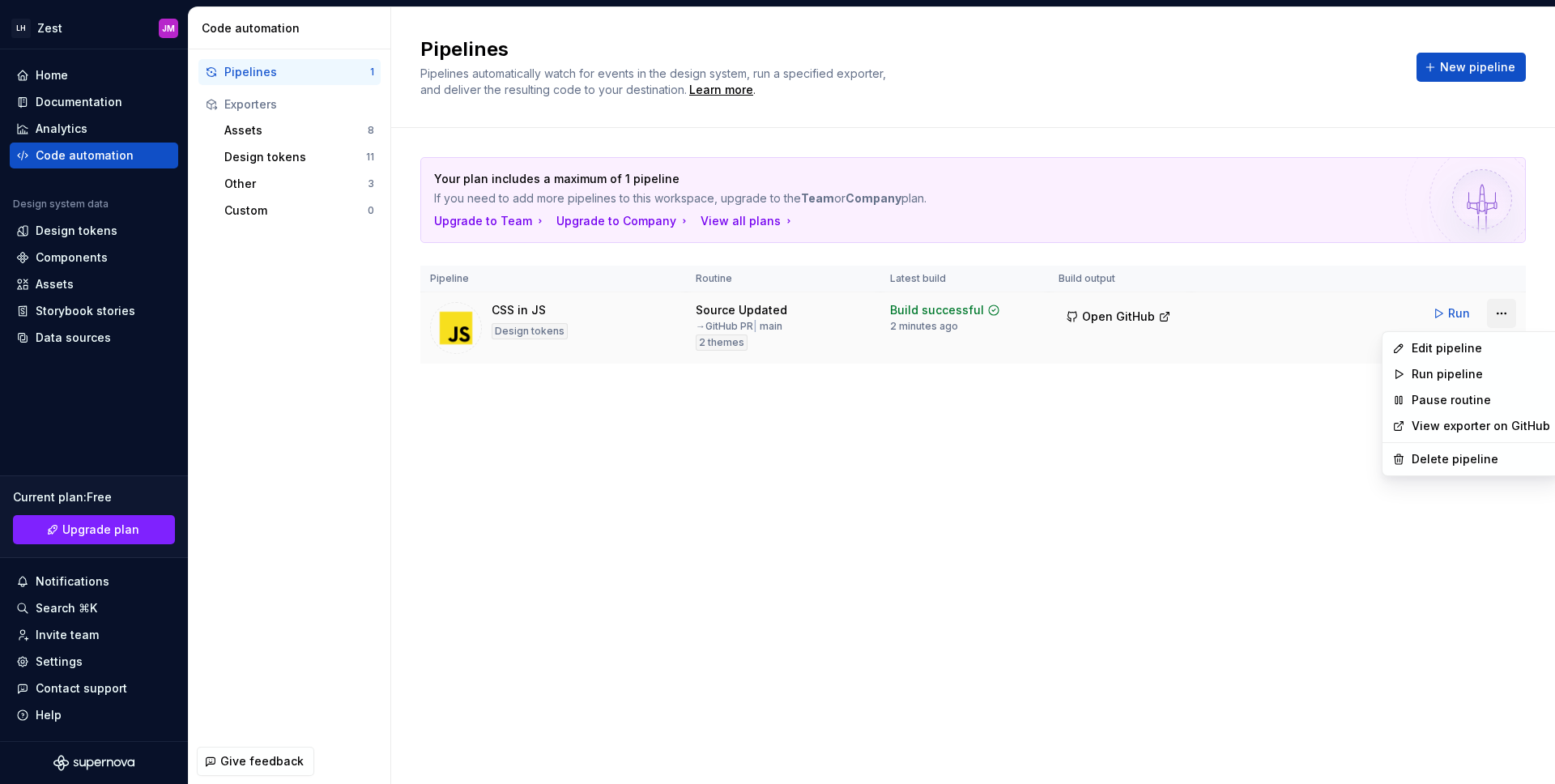
click at [1502, 315] on html "LH Zest JM Home Documentation Analytics Code automation Design system data Desi…" at bounding box center [778, 392] width 1555 height 784
click at [1456, 351] on div "Edit pipeline" at bounding box center [1481, 348] width 139 height 17
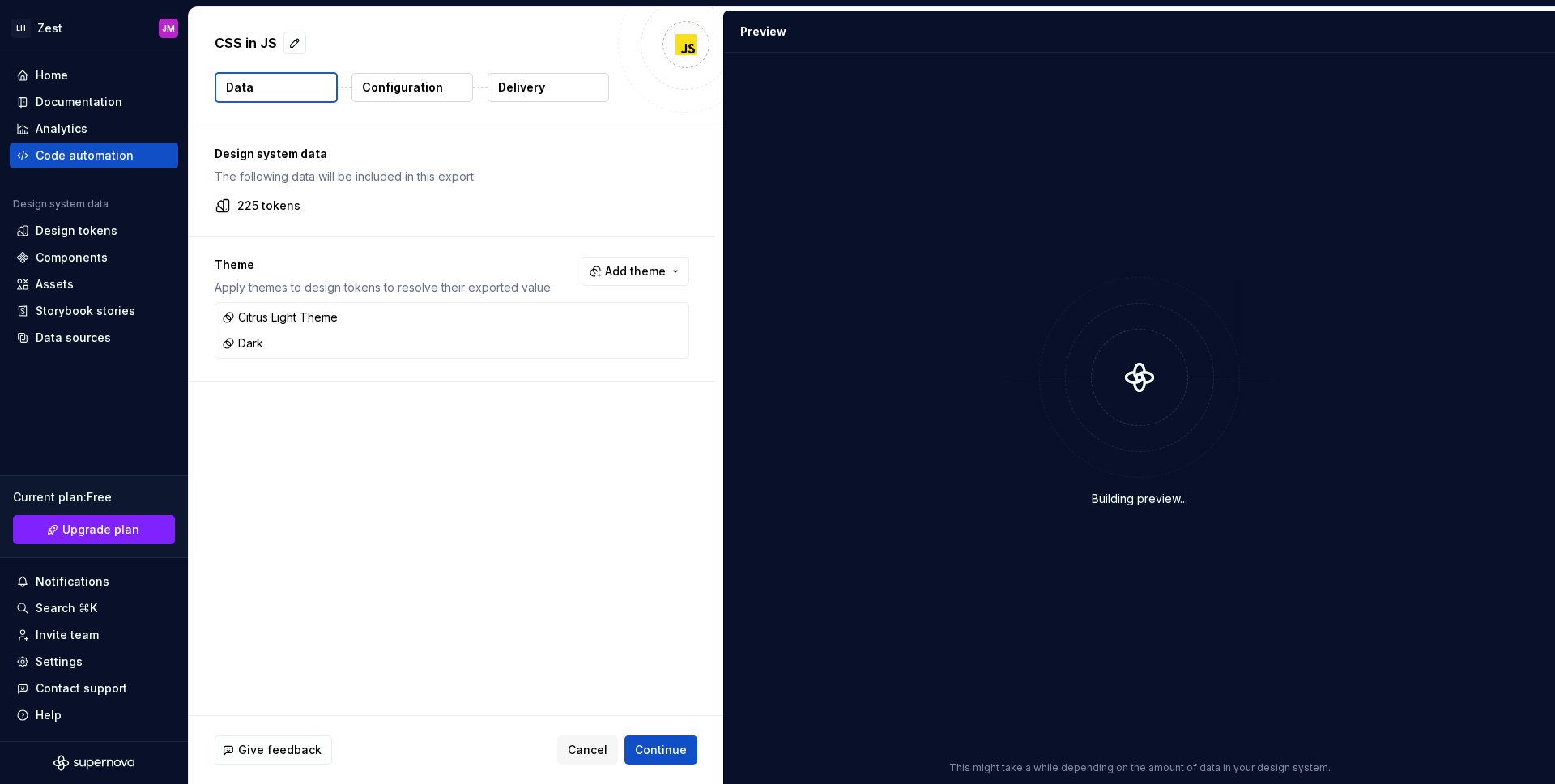
click at [533, 89] on p "Delivery" at bounding box center [521, 87] width 47 height 17
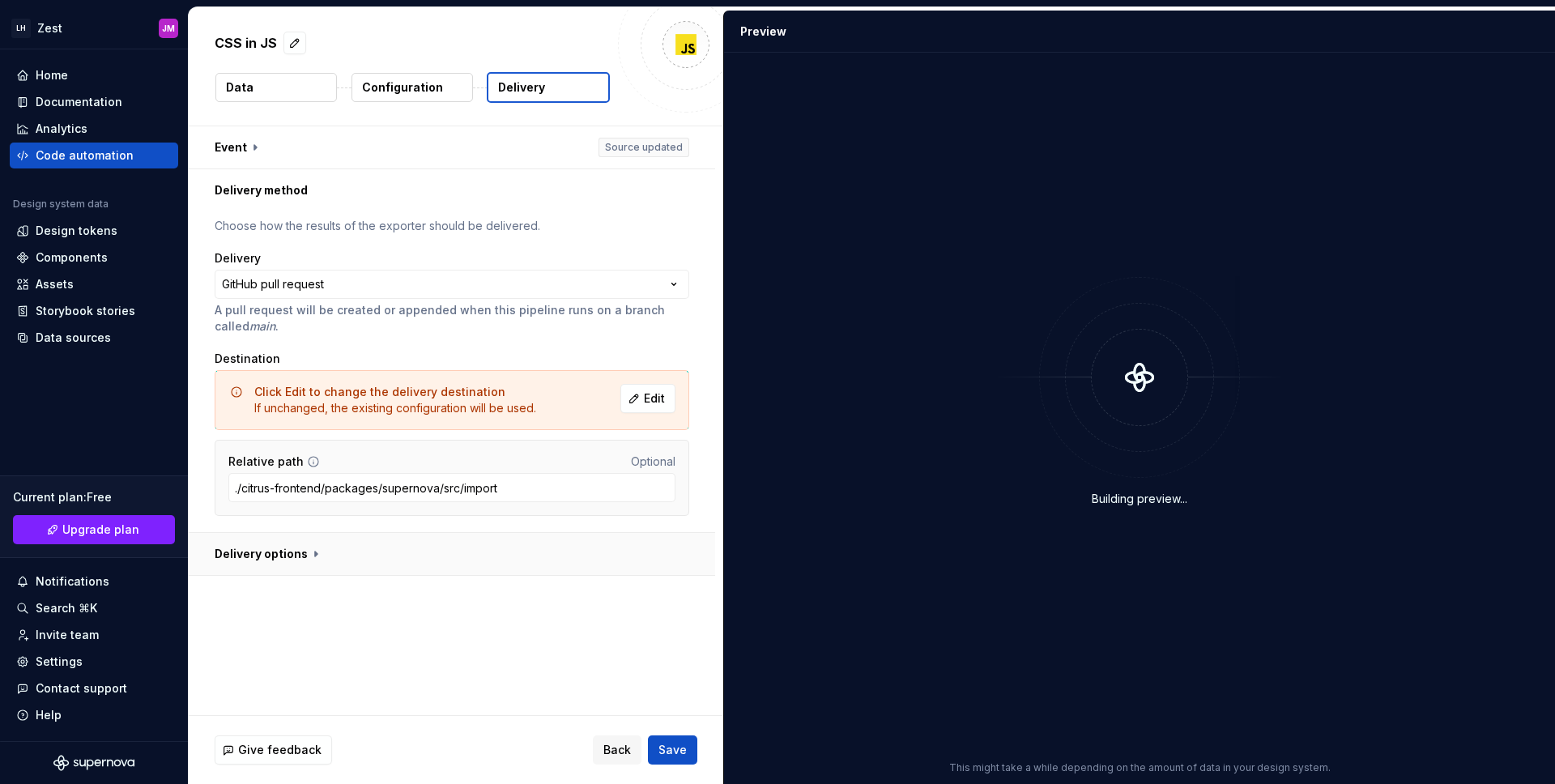
click at [280, 549] on button "button" at bounding box center [452, 554] width 527 height 42
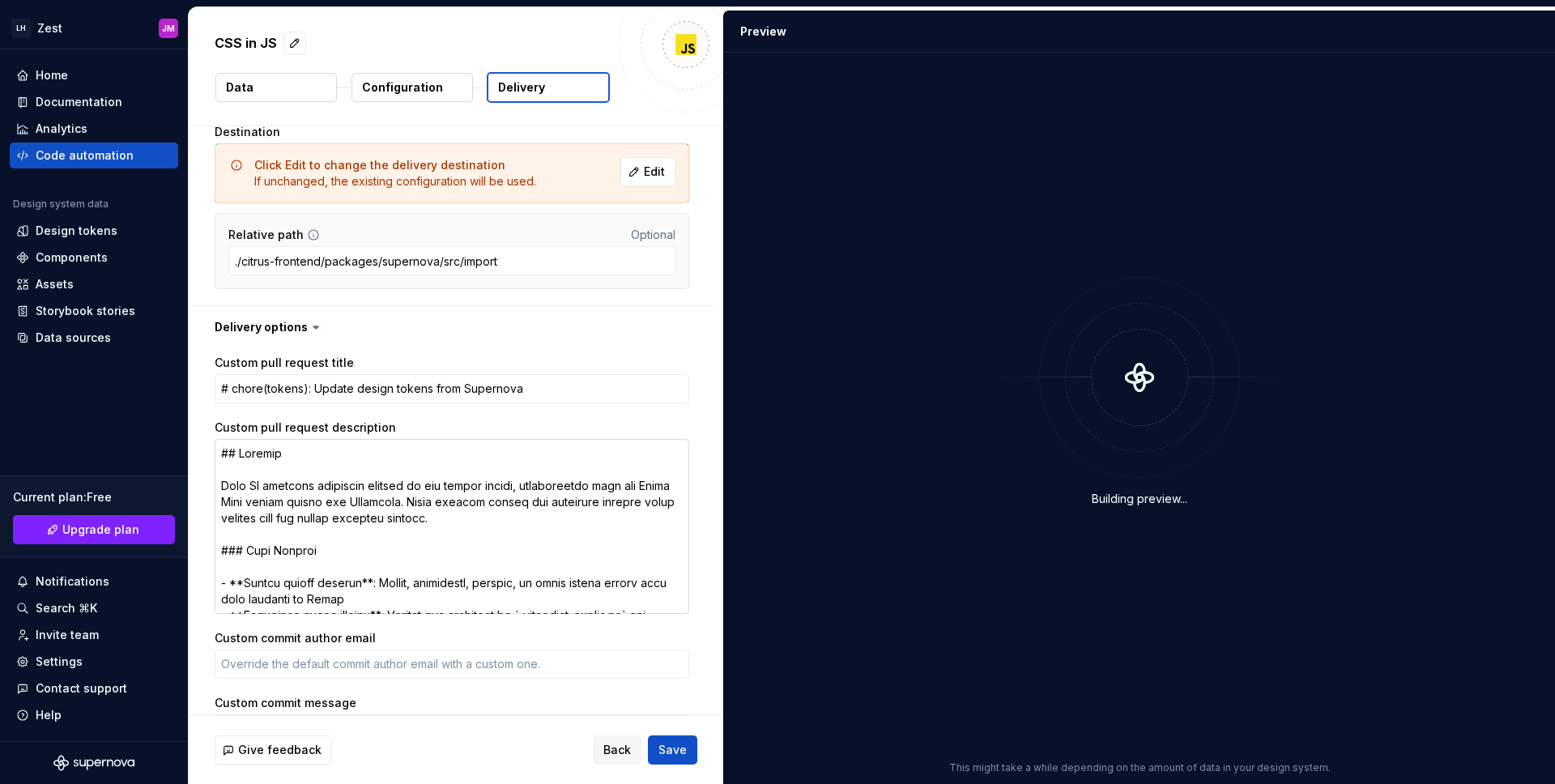
scroll to position [244, 0]
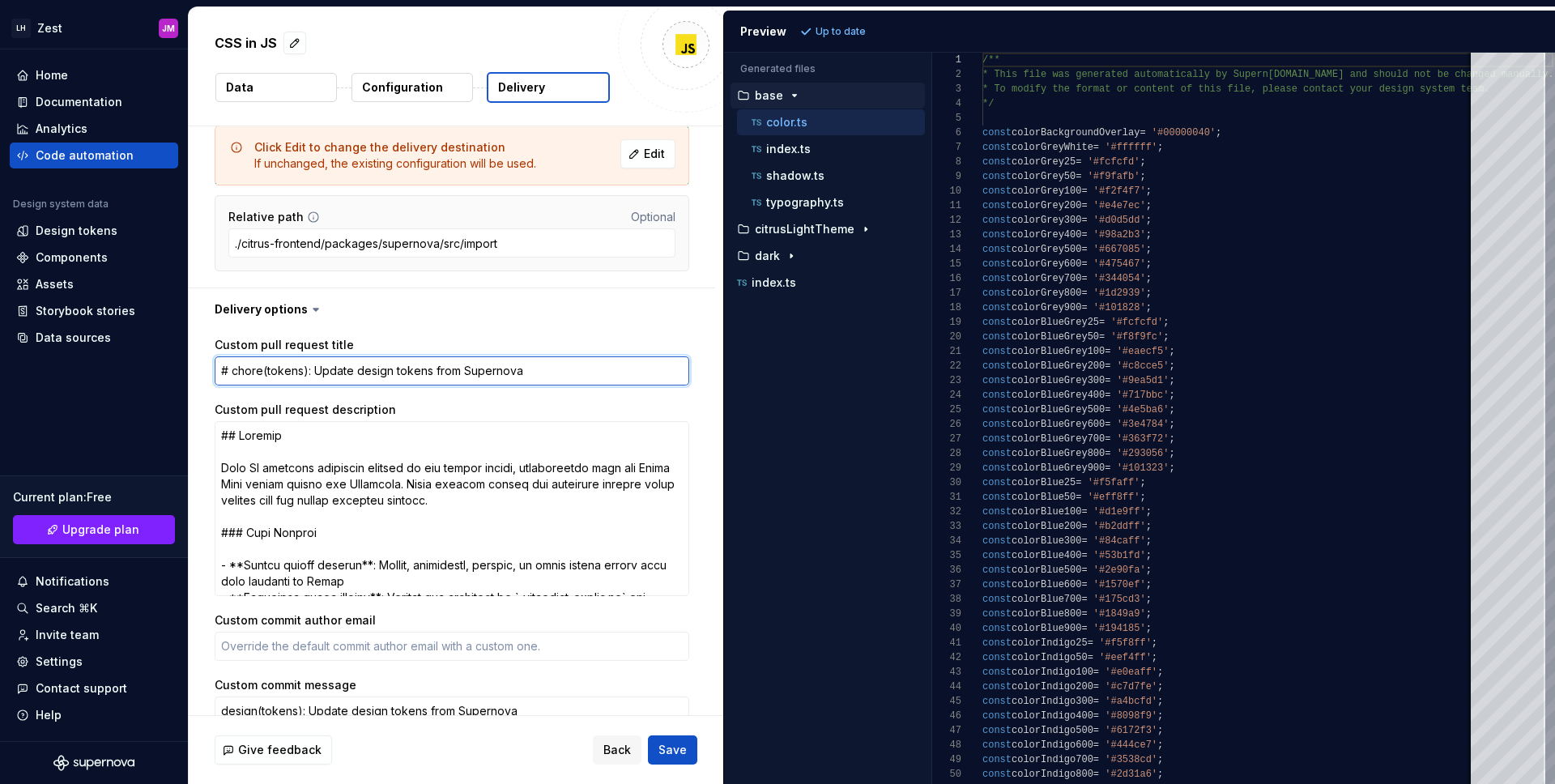
click at [365, 370] on textarea "# chore(tokens): Update design tokens from Supernova" at bounding box center [451, 371] width 475 height 29
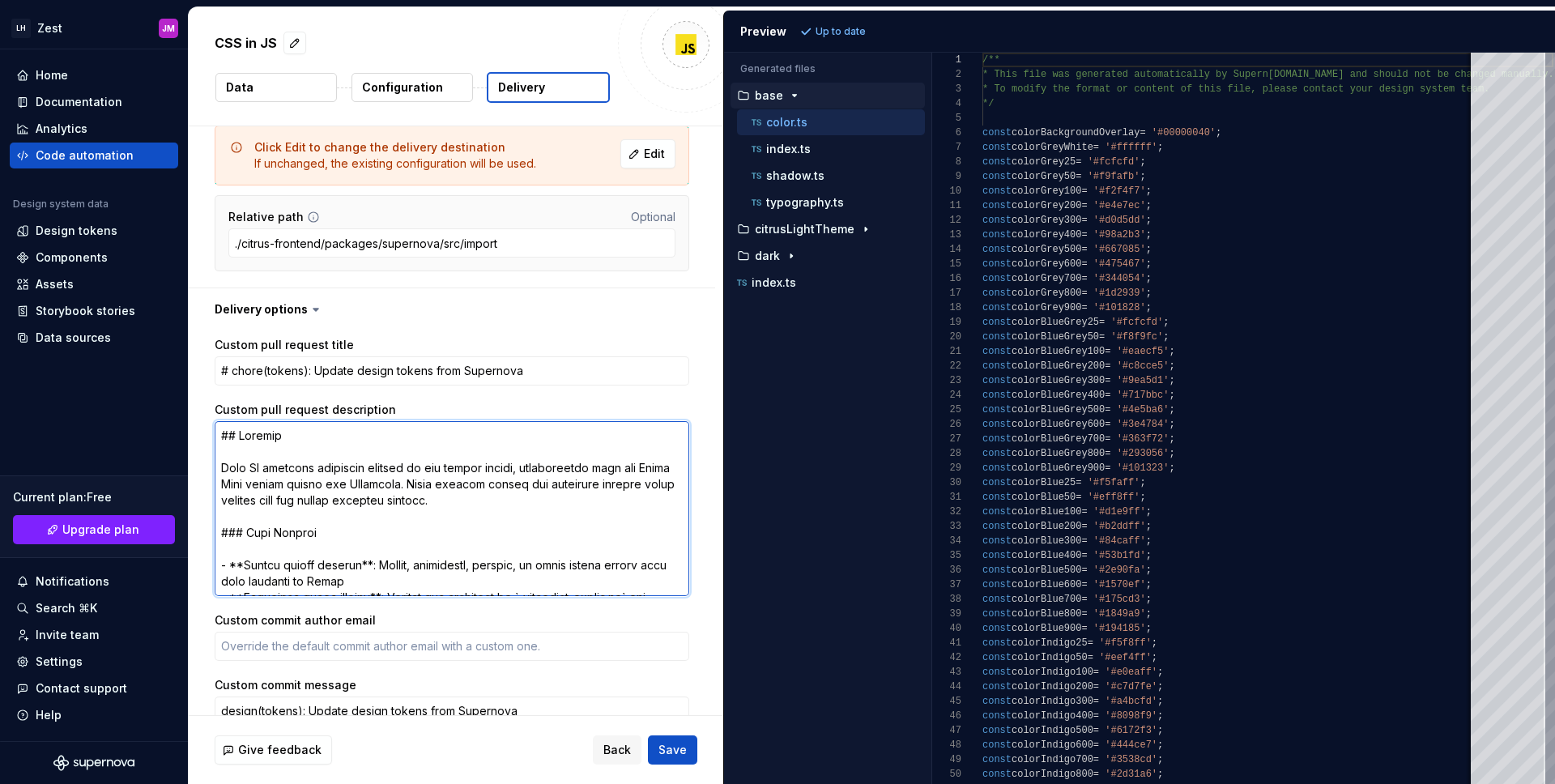
click at [410, 529] on textarea "Custom pull request description" at bounding box center [451, 508] width 475 height 175
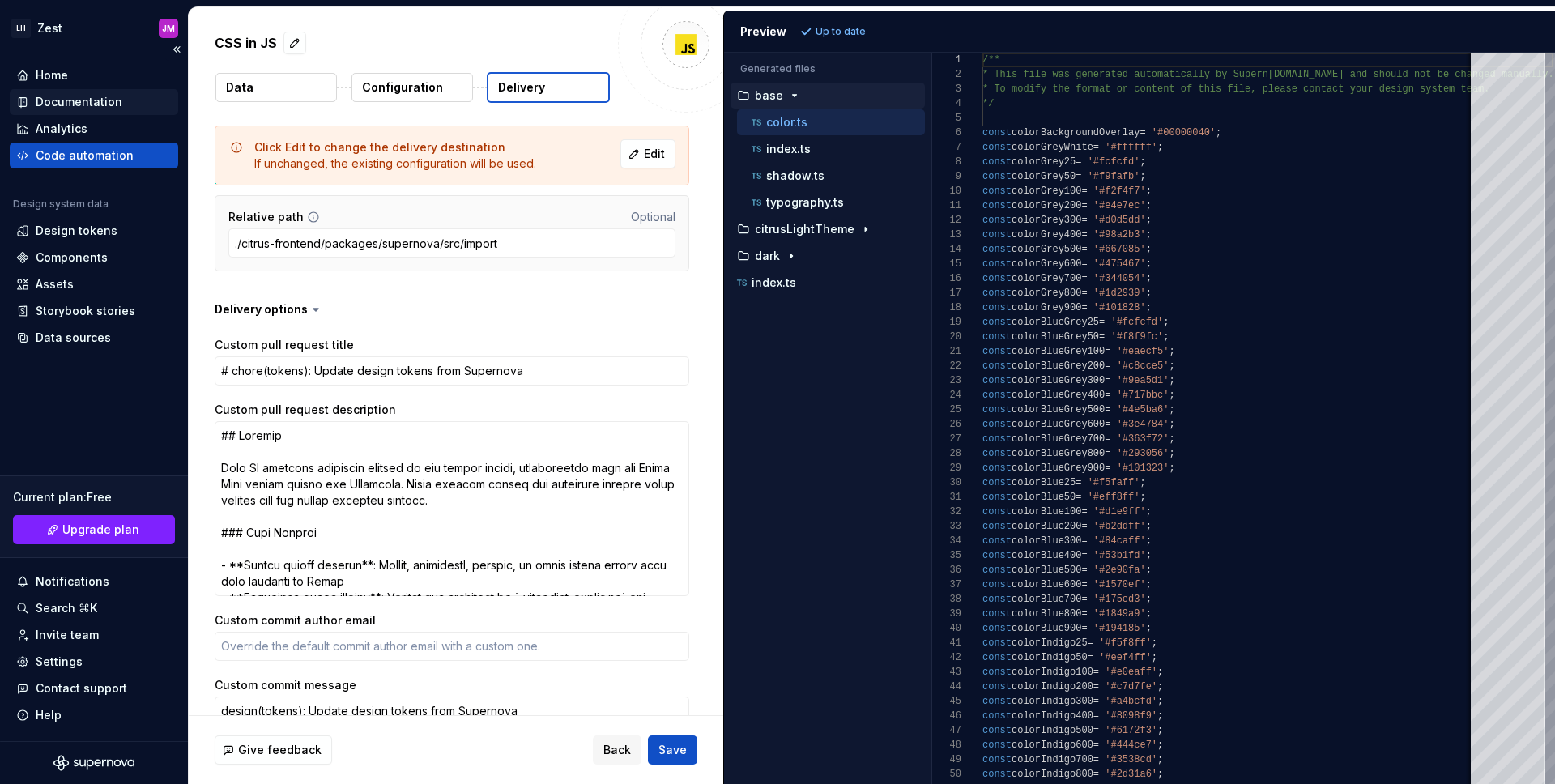
click at [70, 104] on div "Documentation" at bounding box center [78, 102] width 87 height 17
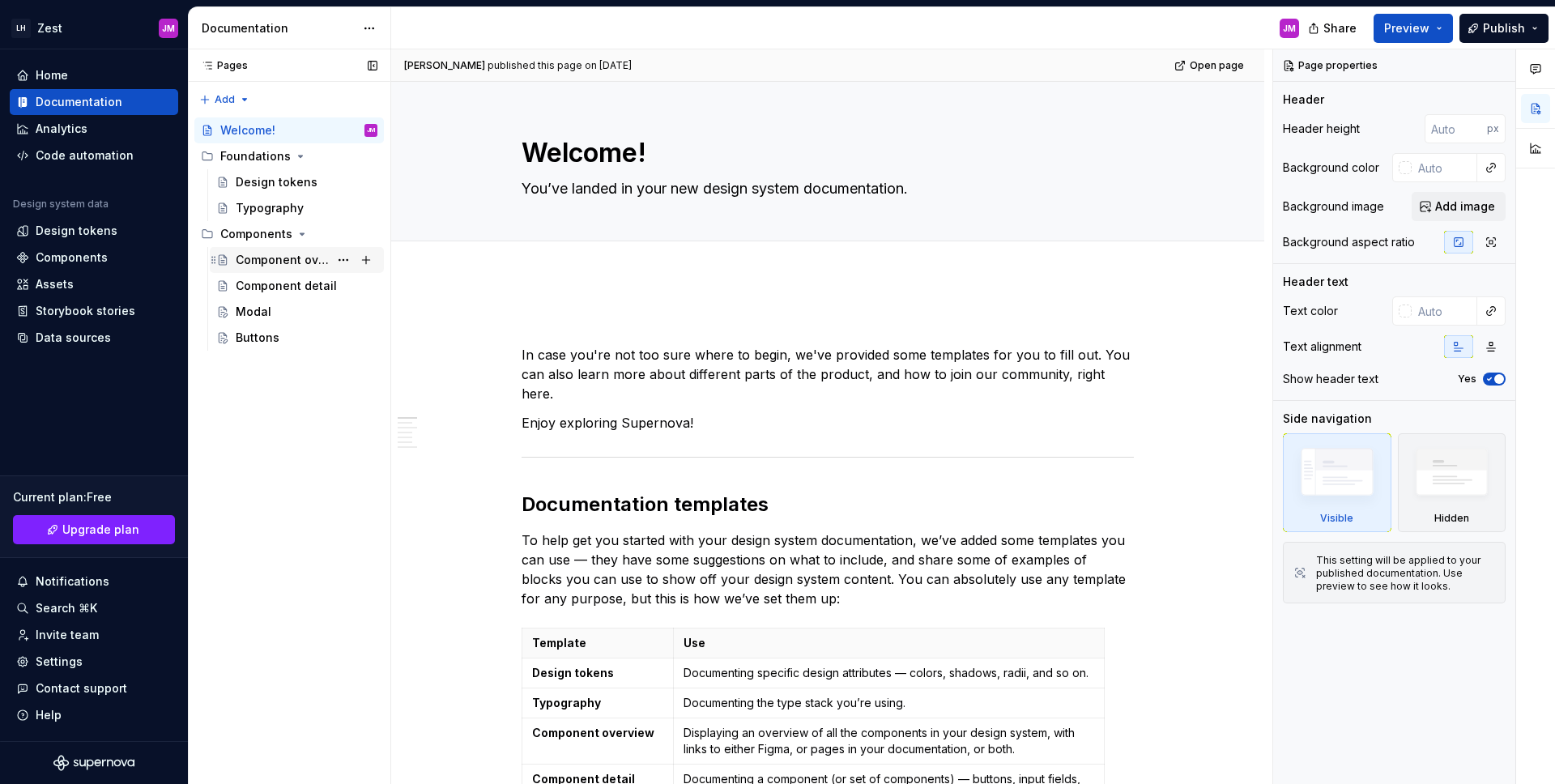
click at [277, 260] on div "Component overview" at bounding box center [282, 260] width 93 height 17
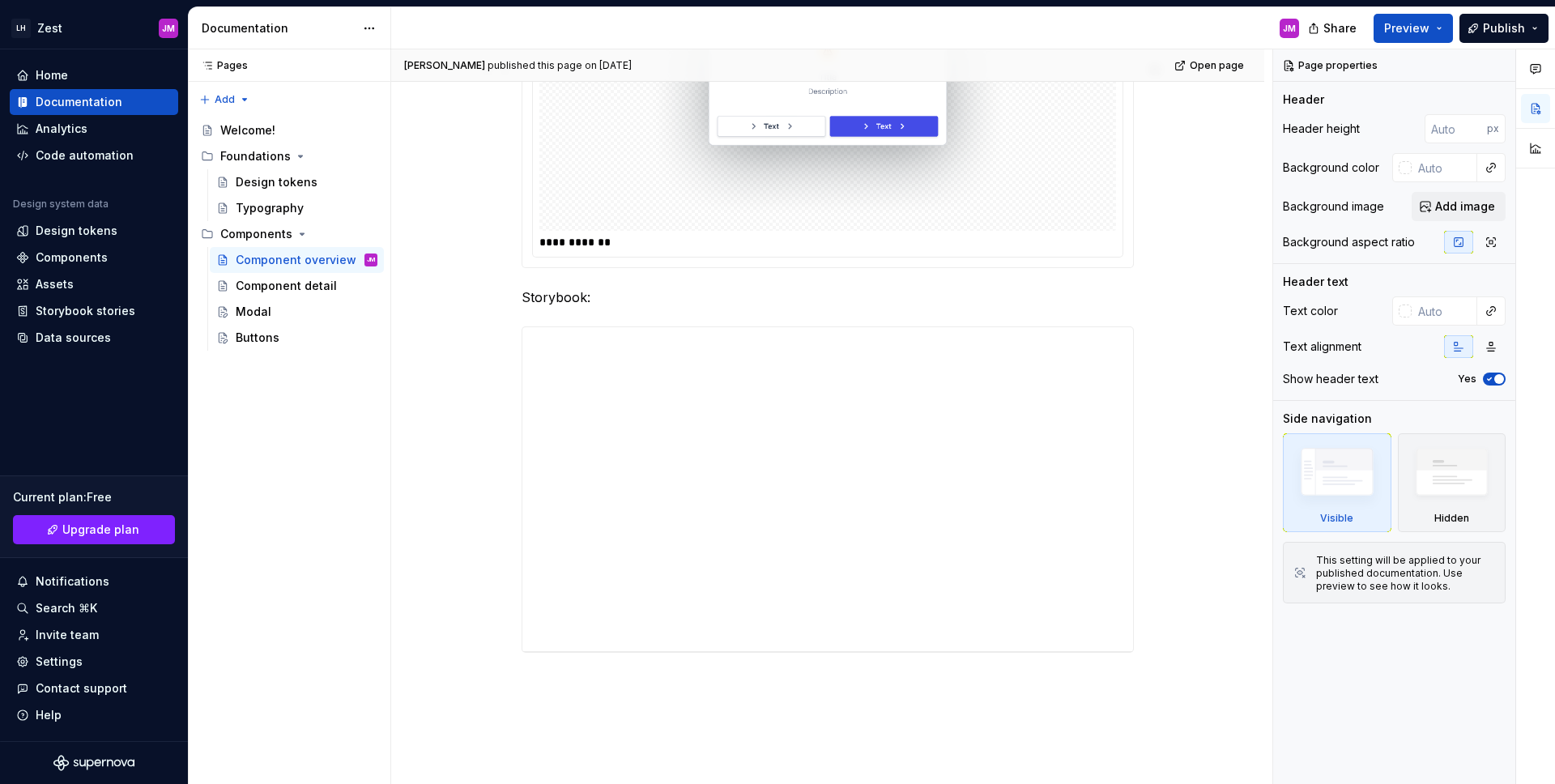
scroll to position [877, 0]
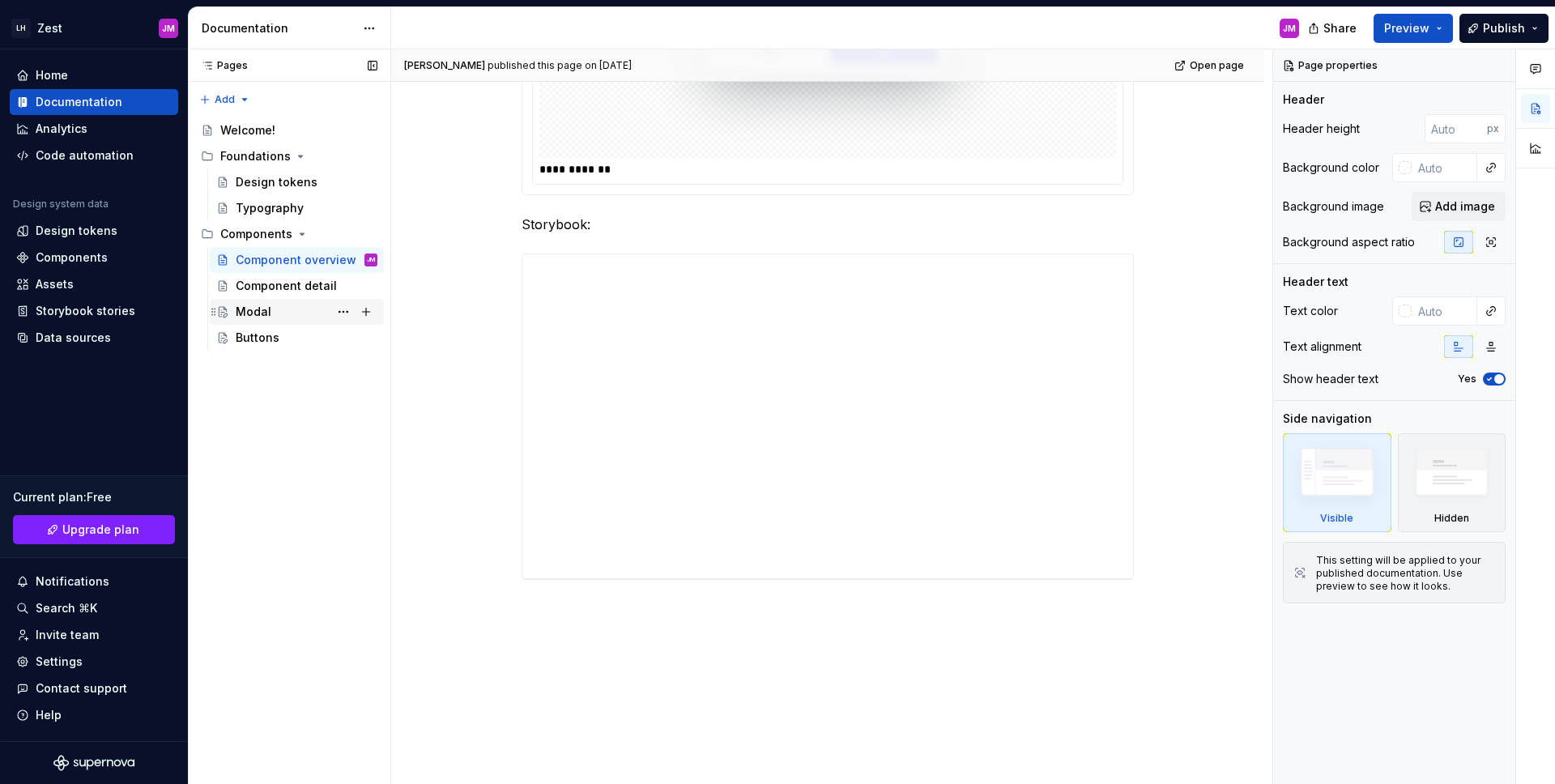
click at [273, 316] on div "Modal" at bounding box center [307, 311] width 142 height 22
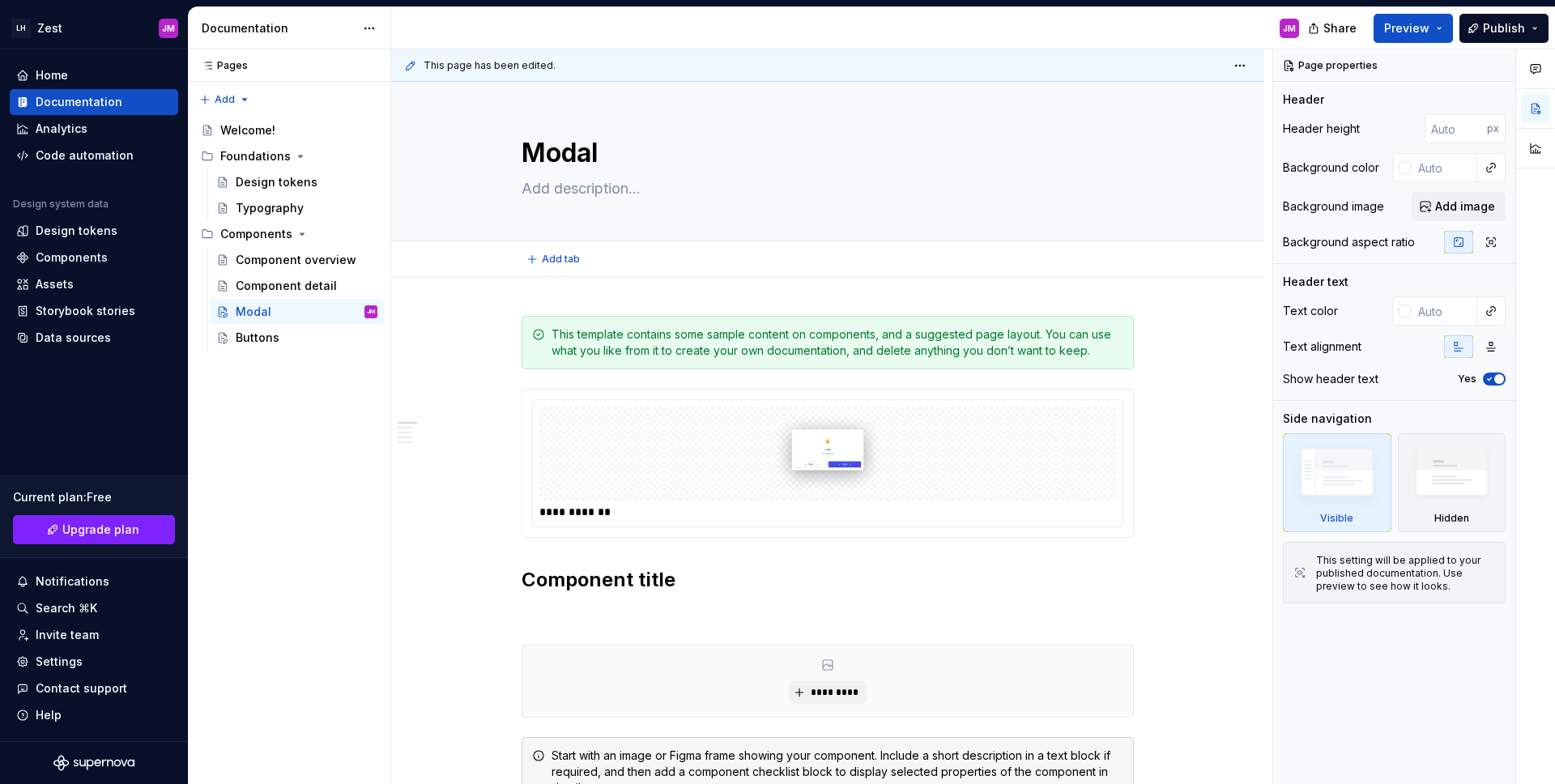
type textarea "*"
